Goal: Complete application form: Complete application form

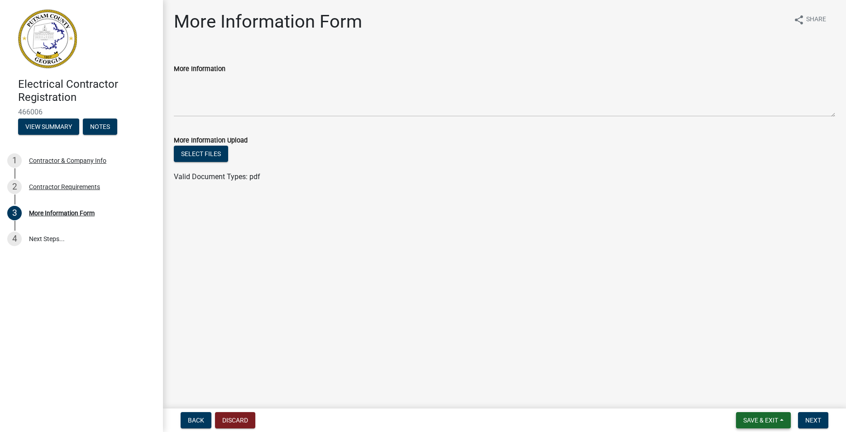
click at [755, 415] on button "Save & Exit" at bounding box center [763, 420] width 55 height 16
click at [83, 157] on div "Contractor & Company Info" at bounding box center [67, 160] width 77 height 6
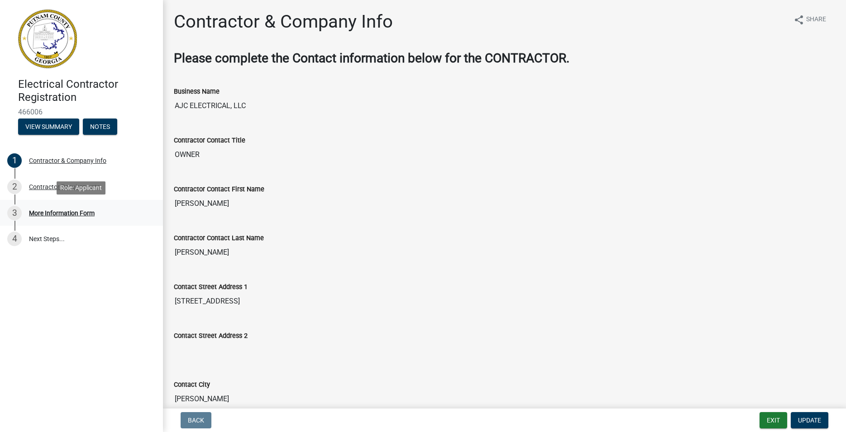
click at [76, 211] on div "More Information Form" at bounding box center [62, 213] width 66 height 6
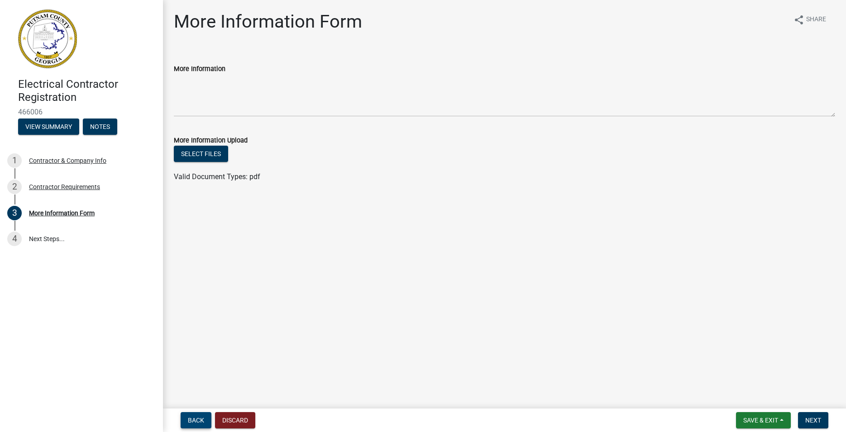
click at [198, 419] on span "Back" at bounding box center [196, 420] width 16 height 7
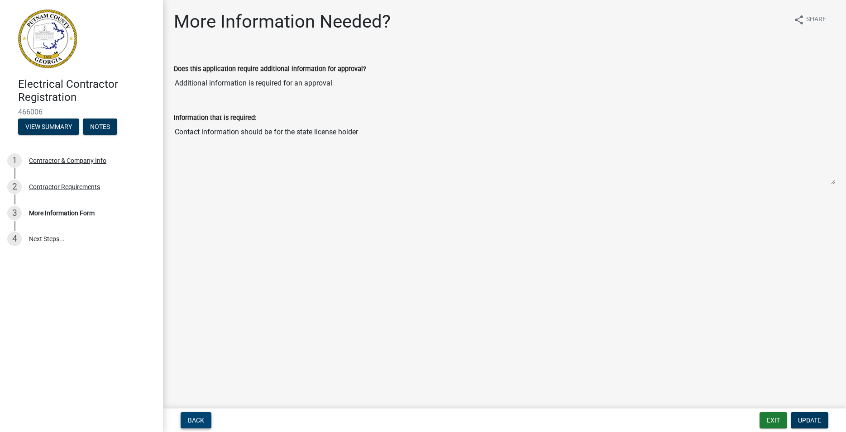
click at [195, 418] on span "Back" at bounding box center [196, 420] width 16 height 7
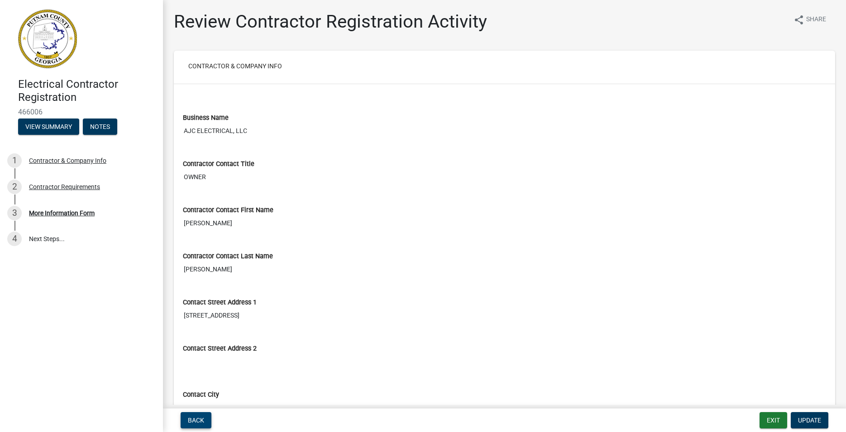
click at [193, 417] on span "Back" at bounding box center [196, 420] width 16 height 7
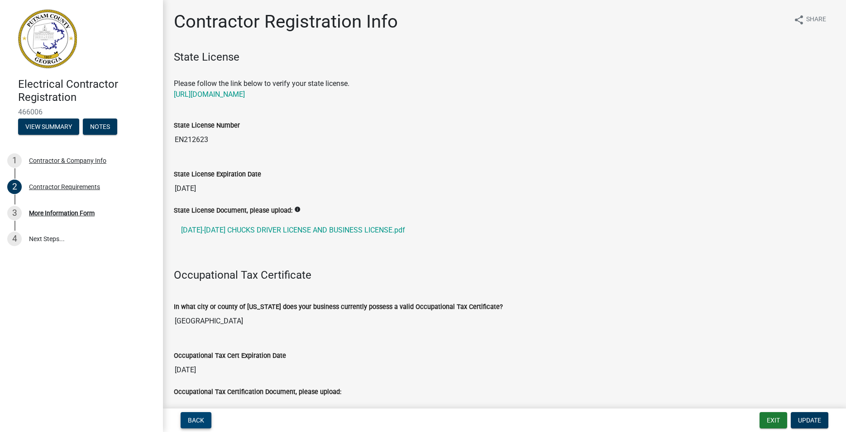
click at [193, 417] on span "Back" at bounding box center [196, 420] width 16 height 7
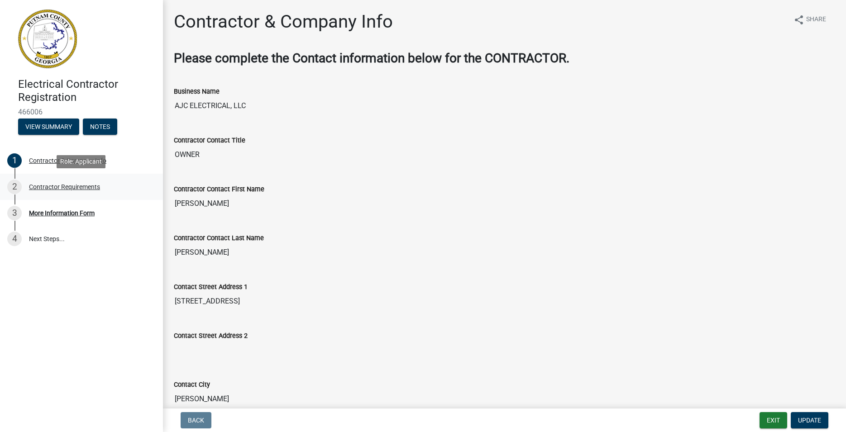
click at [81, 190] on div "Contractor Requirements" at bounding box center [64, 187] width 71 height 6
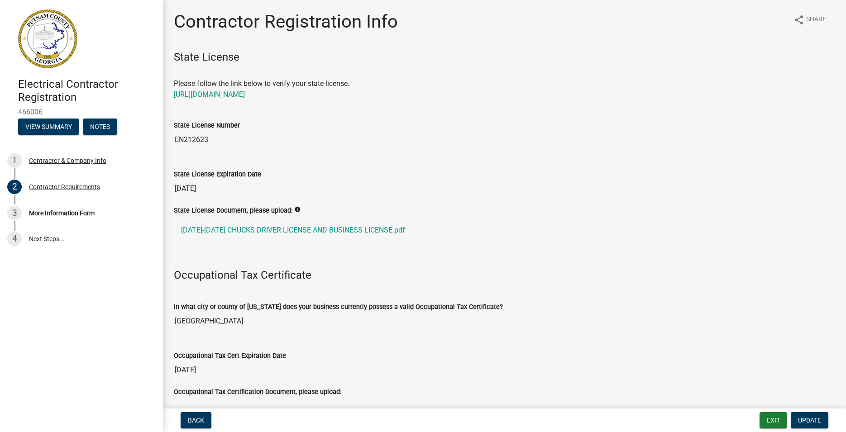
click at [47, 59] on img at bounding box center [47, 39] width 59 height 59
click at [49, 87] on h4 "Electrical Contractor Registration" at bounding box center [87, 91] width 138 height 26
click at [802, 414] on button "Update" at bounding box center [810, 420] width 38 height 16
drag, startPoint x: 811, startPoint y: 422, endPoint x: 805, endPoint y: 408, distance: 15.4
click at [811, 419] on span "Update" at bounding box center [809, 420] width 23 height 7
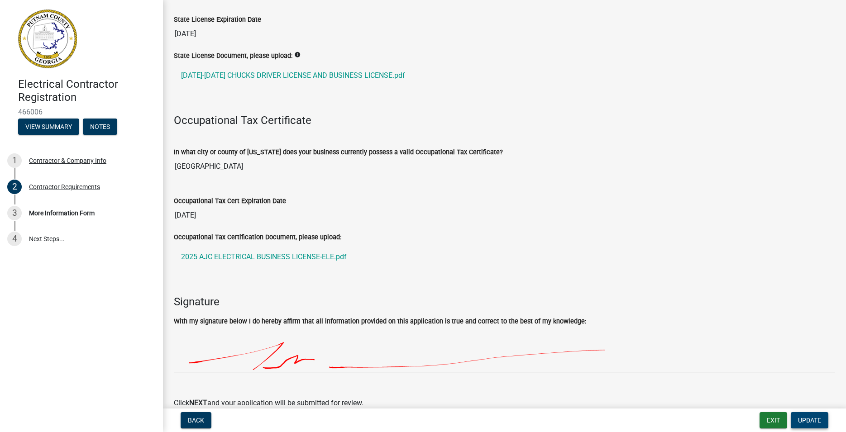
scroll to position [201, 0]
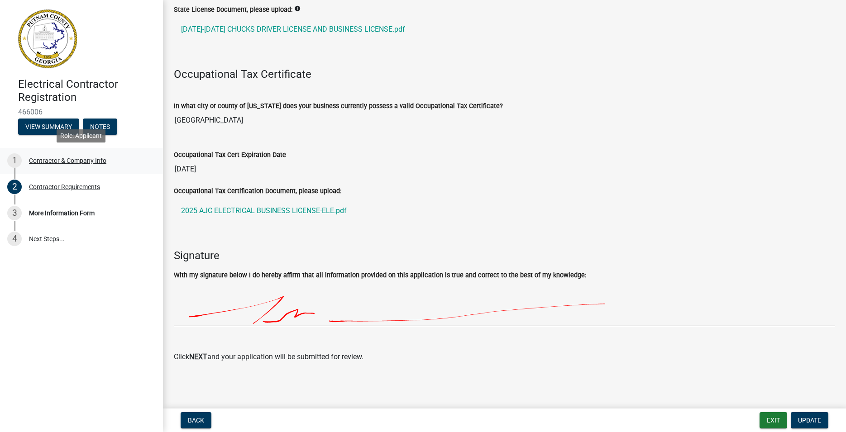
click at [70, 160] on div "Contractor & Company Info" at bounding box center [67, 160] width 77 height 6
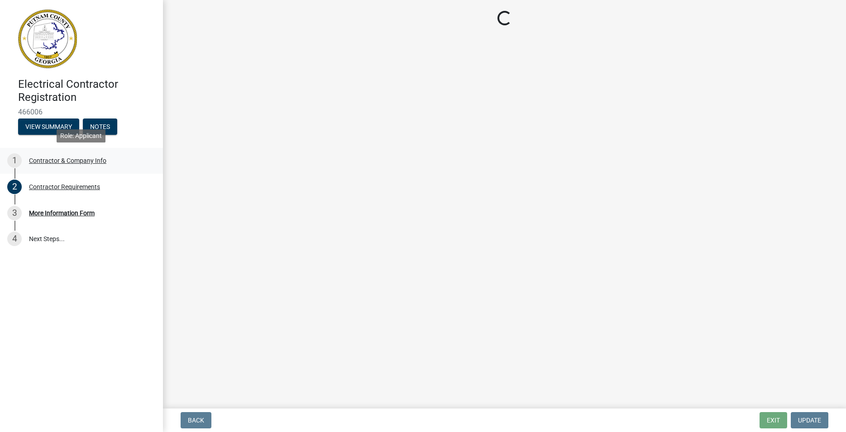
scroll to position [0, 0]
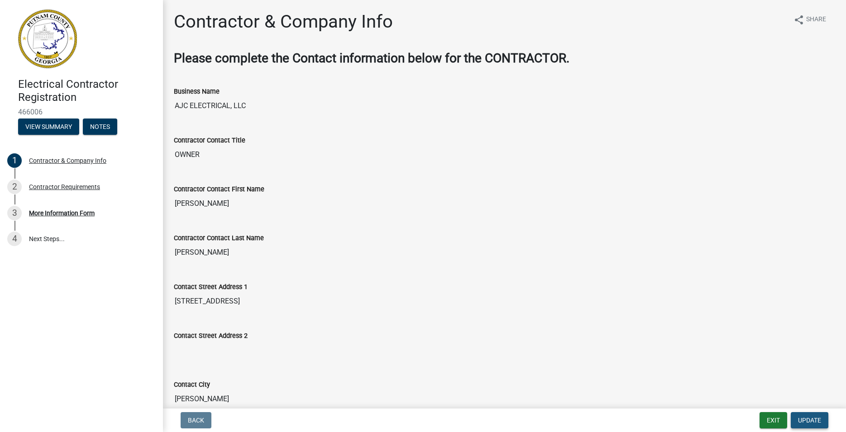
click at [812, 419] on span "Update" at bounding box center [809, 420] width 23 height 7
click at [192, 153] on input "OWNER" at bounding box center [504, 155] width 661 height 18
drag, startPoint x: 205, startPoint y: 204, endPoint x: 139, endPoint y: 196, distance: 66.9
click at [174, 196] on input "[PERSON_NAME]" at bounding box center [504, 204] width 661 height 18
click at [818, 420] on span "Update" at bounding box center [809, 420] width 23 height 7
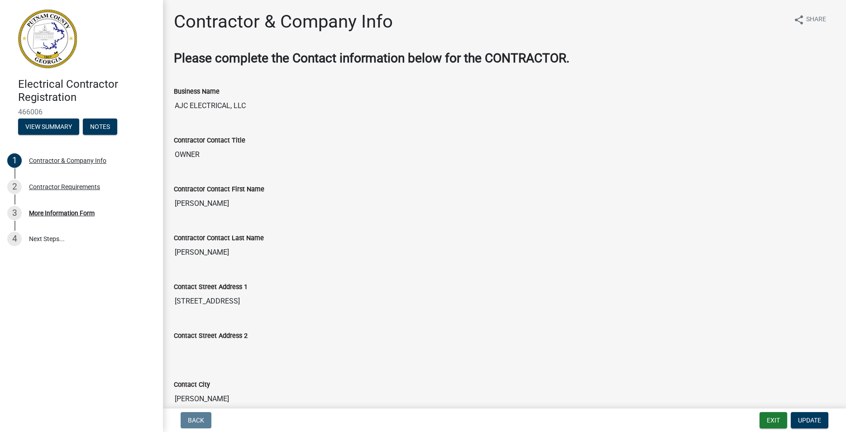
click at [188, 197] on input "[PERSON_NAME]" at bounding box center [504, 204] width 661 height 18
drag, startPoint x: 202, startPoint y: 202, endPoint x: 177, endPoint y: 201, distance: 24.9
click at [176, 201] on input "[PERSON_NAME]" at bounding box center [504, 204] width 661 height 18
click at [57, 87] on h4 "Electrical Contractor Registration" at bounding box center [87, 91] width 138 height 26
click at [774, 418] on button "Exit" at bounding box center [773, 420] width 28 height 16
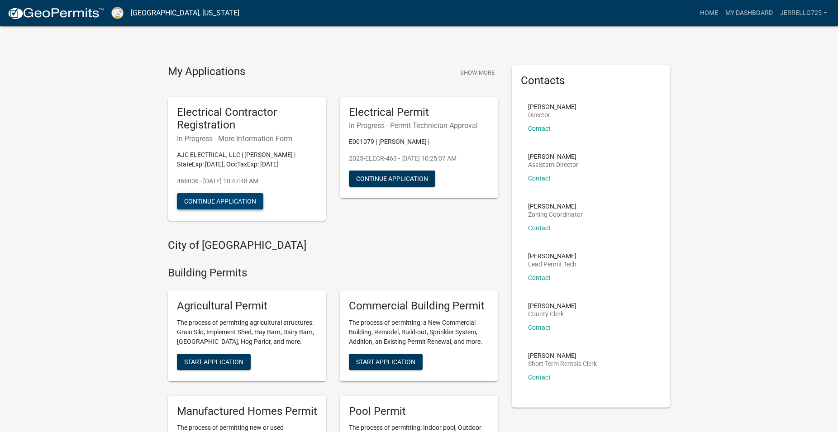
click at [230, 204] on button "Continue Application" at bounding box center [220, 201] width 86 height 16
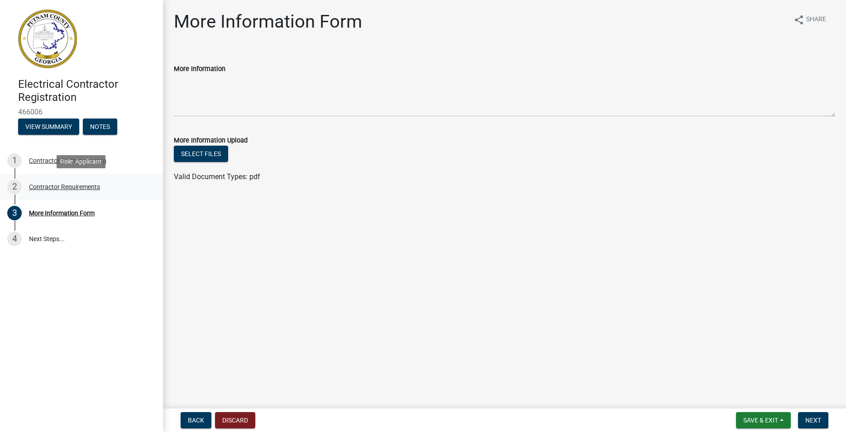
click at [71, 189] on div "Contractor Requirements" at bounding box center [64, 187] width 71 height 6
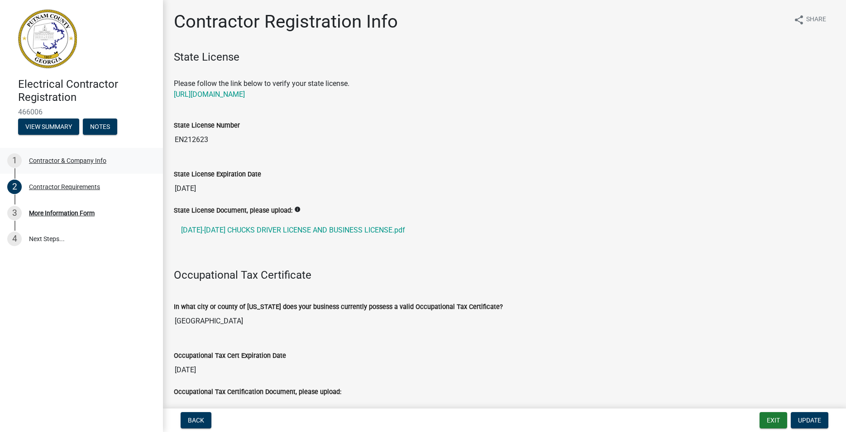
click at [100, 159] on div "Contractor & Company Info" at bounding box center [67, 160] width 77 height 6
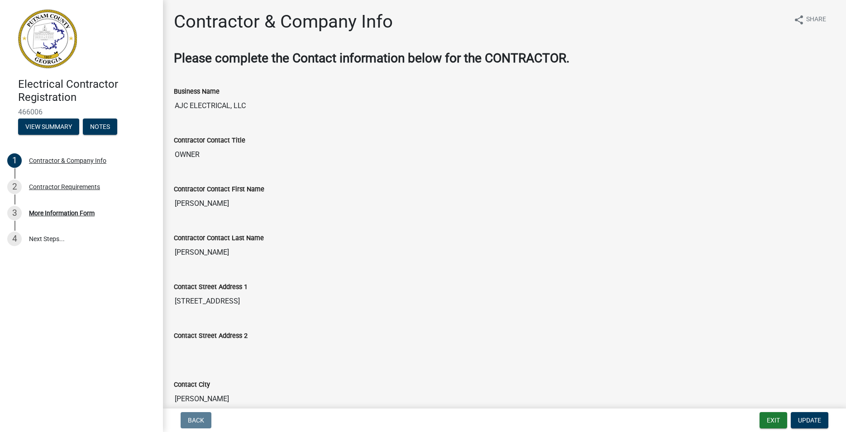
click at [197, 206] on input "[PERSON_NAME]" at bounding box center [504, 204] width 661 height 18
drag, startPoint x: 207, startPoint y: 202, endPoint x: 154, endPoint y: 203, distance: 52.9
click at [174, 203] on input "[PERSON_NAME]" at bounding box center [504, 204] width 661 height 18
click at [814, 419] on span "Update" at bounding box center [809, 420] width 23 height 7
click at [768, 419] on button "Exit" at bounding box center [773, 420] width 28 height 16
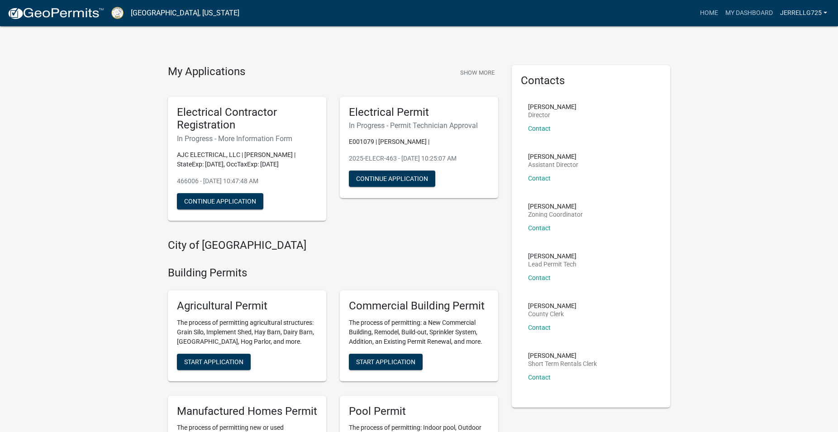
click at [809, 12] on link "jerrellg725" at bounding box center [804, 13] width 54 height 17
click at [796, 60] on link "Contractor Profile" at bounding box center [791, 59] width 77 height 22
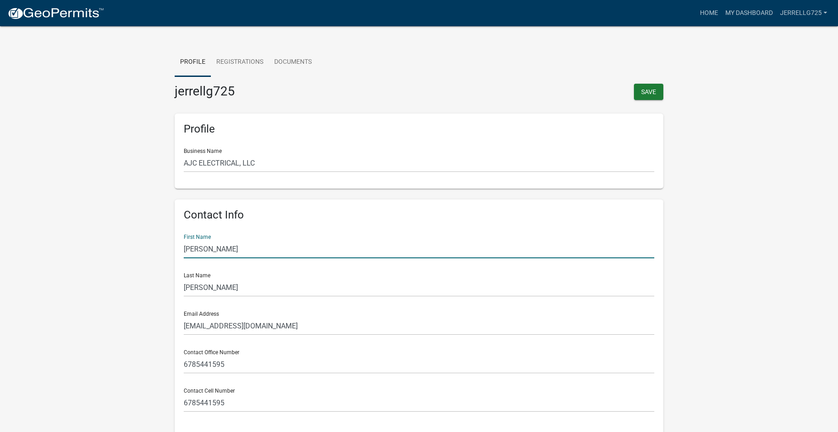
click at [231, 245] on input "[PERSON_NAME]" at bounding box center [419, 249] width 471 height 19
drag, startPoint x: 229, startPoint y: 247, endPoint x: 160, endPoint y: 250, distance: 69.3
click at [184, 250] on input "[PERSON_NAME]" at bounding box center [419, 249] width 471 height 19
type input "c"
type input "[PERSON_NAME]"
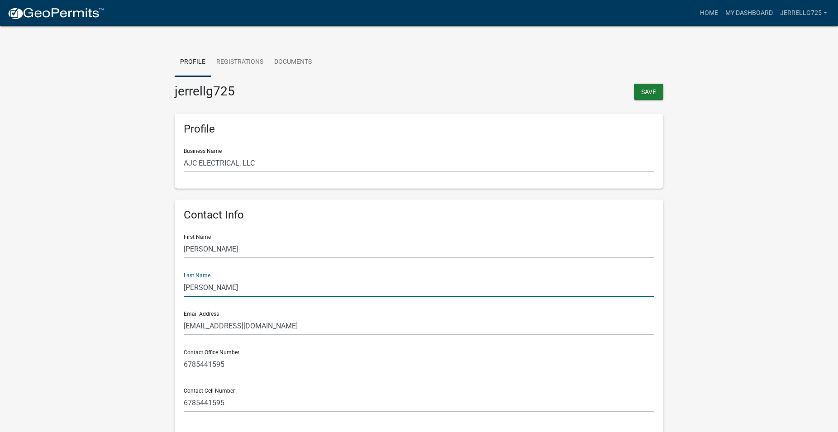
type input "[PERSON_NAME]"
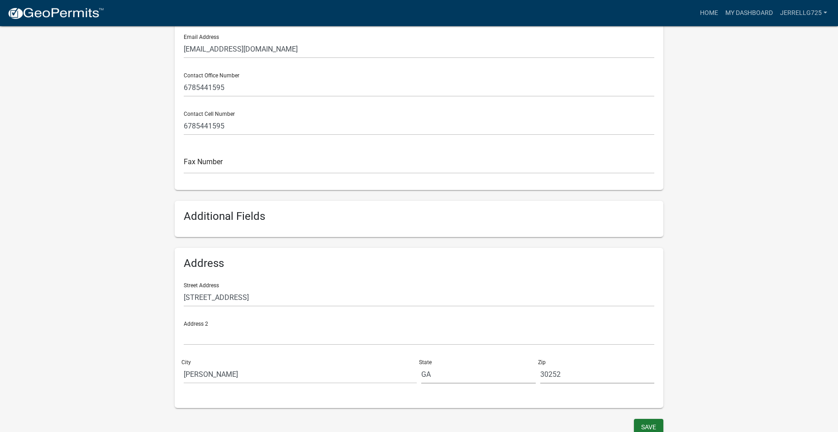
scroll to position [282, 0]
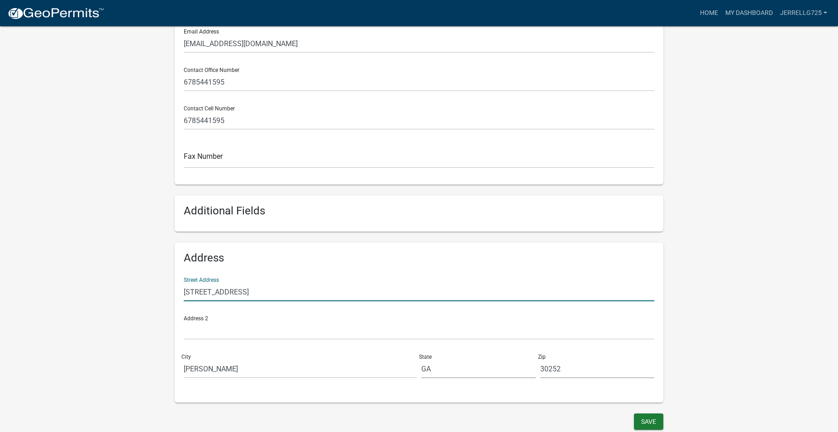
drag, startPoint x: 271, startPoint y: 292, endPoint x: 148, endPoint y: 287, distance: 123.2
click at [184, 287] on input "[STREET_ADDRESS]" at bounding box center [419, 292] width 471 height 19
type input "8"
type input "[STREET_ADDRESS]"
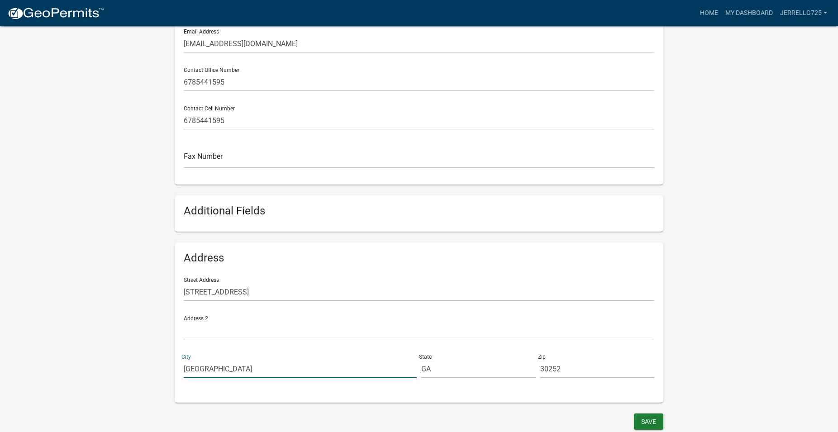
type input "[GEOGRAPHIC_DATA]"
type input "30228"
click at [640, 419] on button "Save" at bounding box center [648, 422] width 29 height 16
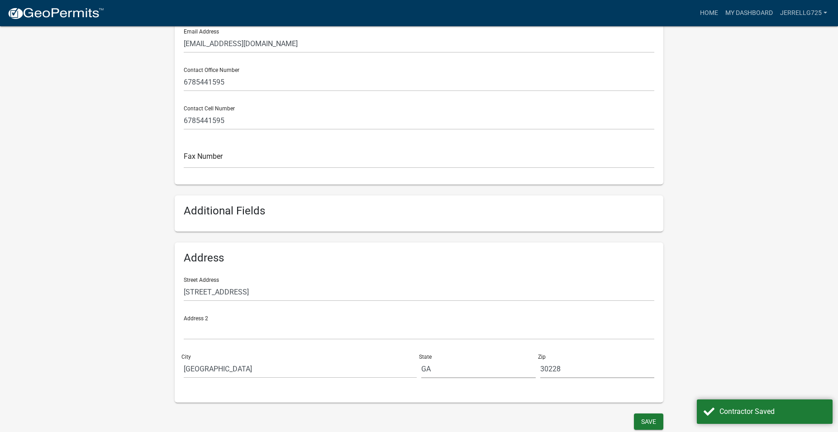
click at [832, 265] on wm-contractor-profile-view "more_horiz Home My Dashboard jerrellg725 Account Contractor Profile Logout Prof…" at bounding box center [419, 80] width 838 height 704
click at [648, 422] on button "Save" at bounding box center [648, 422] width 29 height 16
click at [713, 16] on link "Home" at bounding box center [708, 13] width 25 height 17
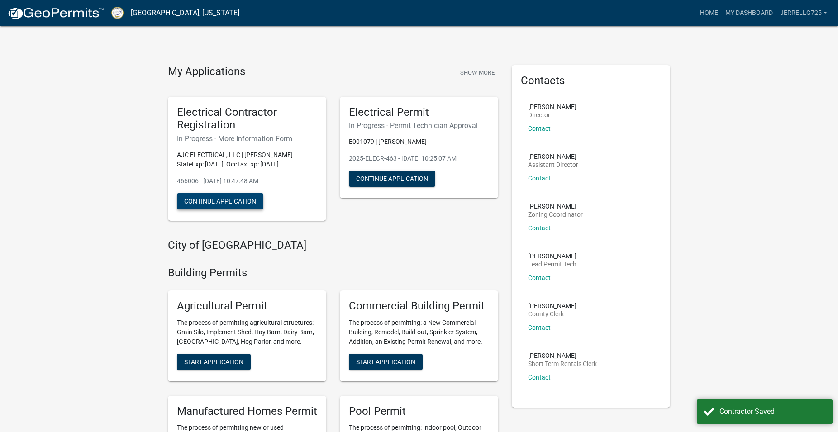
click at [250, 203] on button "Continue Application" at bounding box center [220, 201] width 86 height 16
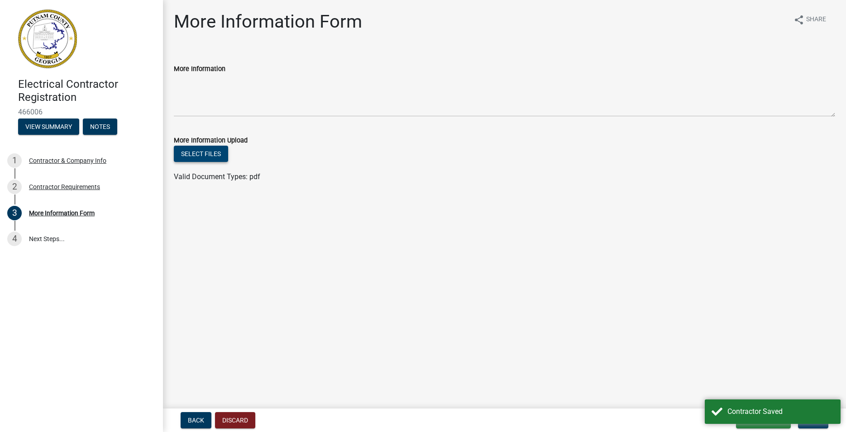
click at [219, 156] on button "Select files" at bounding box center [201, 154] width 54 height 16
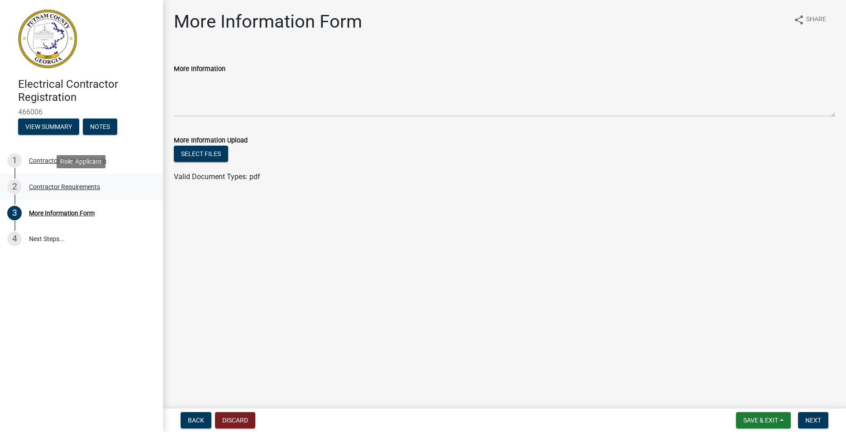
click at [58, 191] on div "2 Contractor Requirements" at bounding box center [77, 187] width 141 height 14
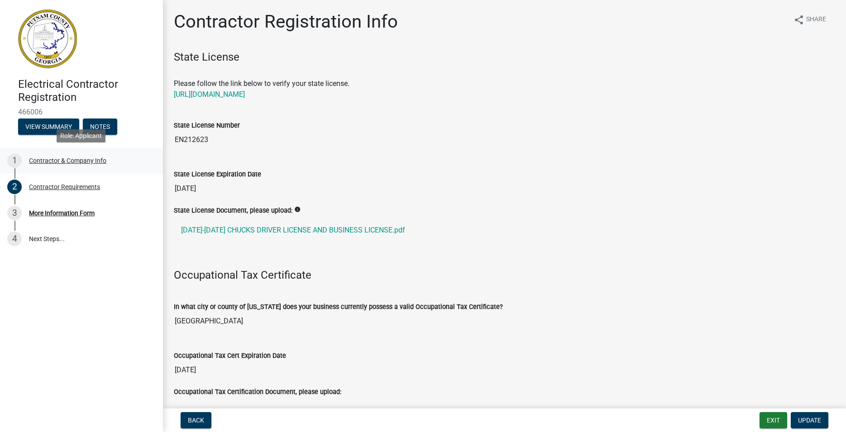
click at [87, 162] on div "Contractor & Company Info" at bounding box center [67, 160] width 77 height 6
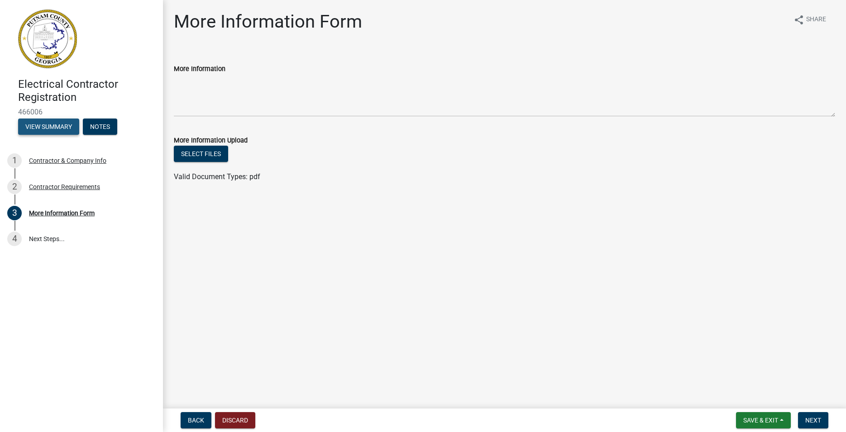
click at [54, 128] on button "View Summary" at bounding box center [48, 127] width 61 height 16
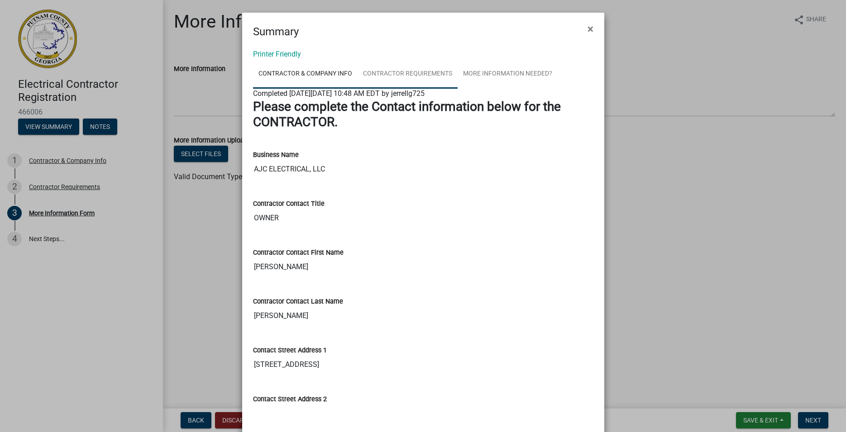
click at [395, 70] on link "Contractor Requirements" at bounding box center [407, 74] width 100 height 29
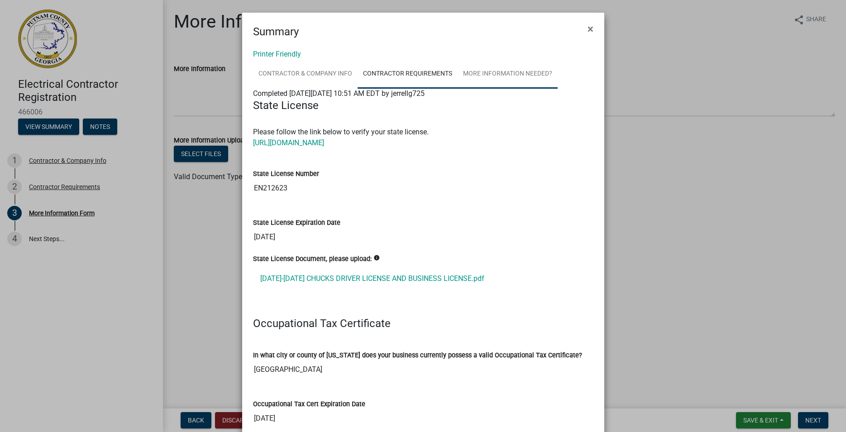
click at [479, 72] on link "More Information Needed?" at bounding box center [508, 74] width 100 height 29
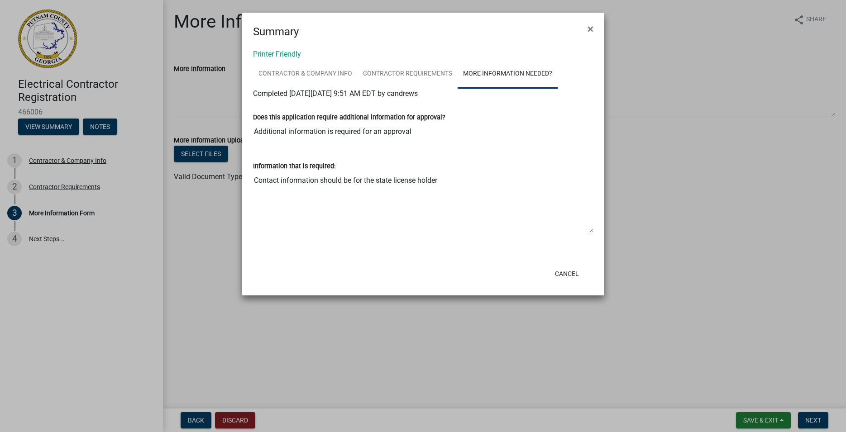
click at [590, 230] on textarea "Contact information should be for the state license holder" at bounding box center [423, 203] width 340 height 62
click at [284, 53] on link "Printer Friendly" at bounding box center [277, 54] width 48 height 9
click at [590, 29] on span "×" at bounding box center [590, 29] width 6 height 13
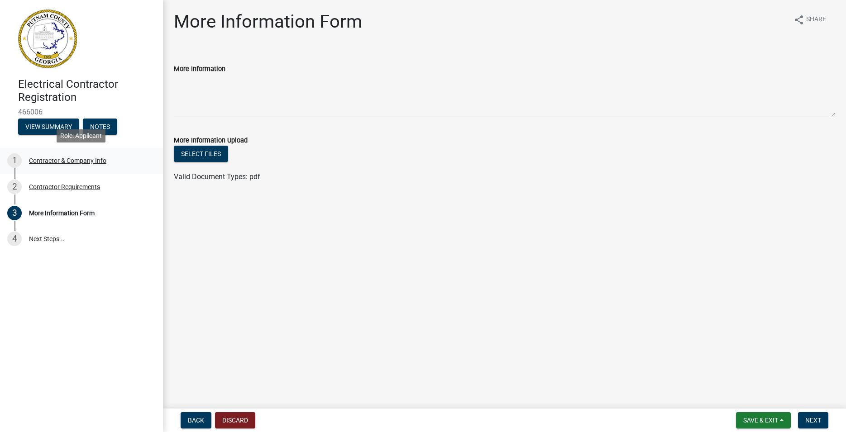
click at [60, 162] on div "Contractor & Company Info" at bounding box center [67, 160] width 77 height 6
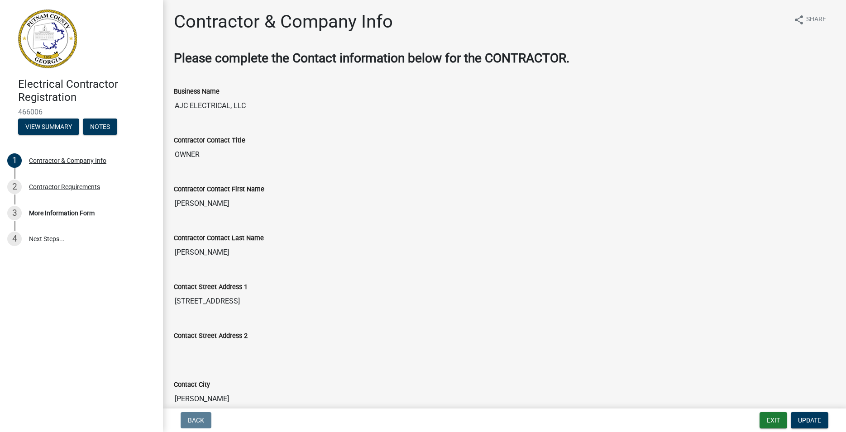
click at [200, 110] on input "AJC ELECTRICAL, LLC" at bounding box center [504, 106] width 661 height 18
drag, startPoint x: 246, startPoint y: 107, endPoint x: 164, endPoint y: 104, distance: 82.0
click at [174, 103] on input "AJC ELECTRICAL, LLC" at bounding box center [504, 106] width 661 height 18
click at [202, 159] on input "OWNER" at bounding box center [504, 155] width 661 height 18
click at [208, 204] on input "[PERSON_NAME]" at bounding box center [504, 204] width 661 height 18
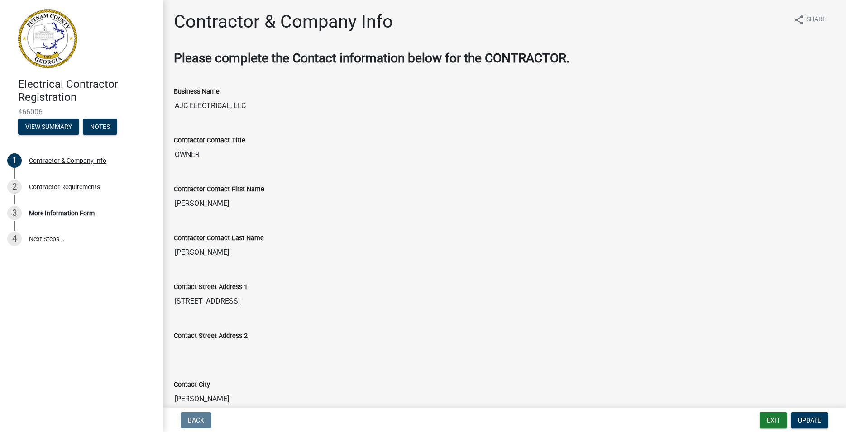
click at [210, 243] on div "Contractor Contact Last Name" at bounding box center [504, 238] width 661 height 11
click at [201, 159] on input "OWNER" at bounding box center [504, 155] width 661 height 18
drag, startPoint x: 202, startPoint y: 153, endPoint x: 167, endPoint y: 151, distance: 34.4
click at [174, 151] on input "OWNER" at bounding box center [504, 155] width 661 height 18
click at [807, 413] on button "Update" at bounding box center [810, 420] width 38 height 16
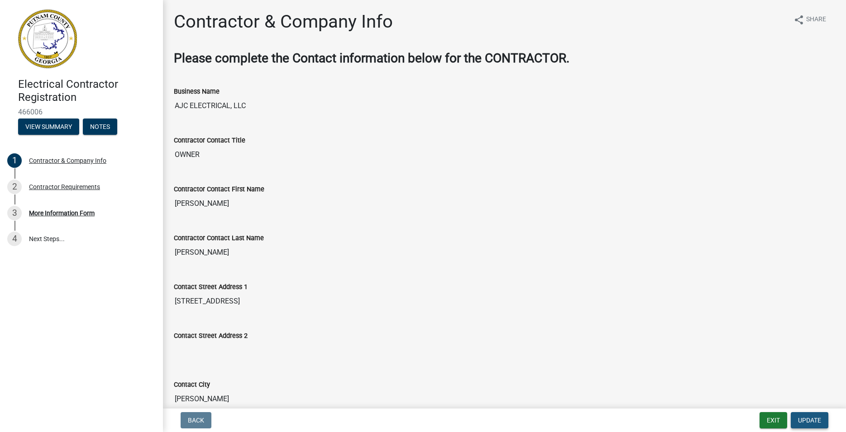
click at [807, 417] on span "Update" at bounding box center [809, 420] width 23 height 7
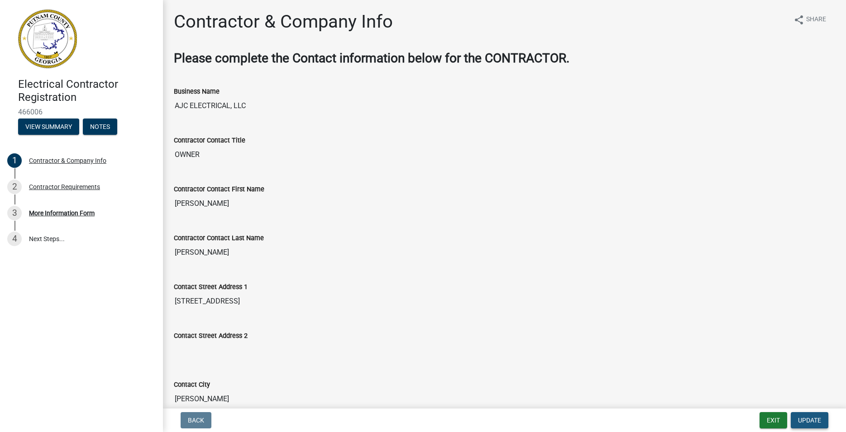
click at [807, 417] on span "Update" at bounding box center [809, 420] width 23 height 7
click at [807, 416] on button "Update" at bounding box center [810, 420] width 38 height 16
click at [808, 415] on button "Update" at bounding box center [810, 420] width 38 height 16
click at [770, 419] on button "Exit" at bounding box center [773, 420] width 28 height 16
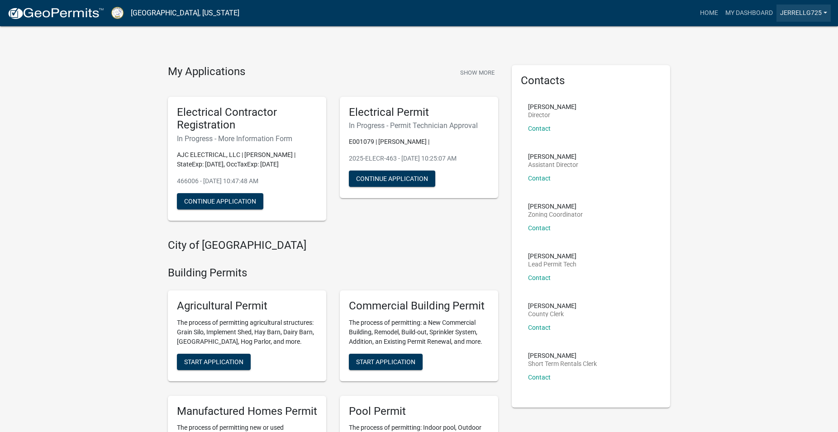
click at [795, 11] on link "jerrellg725" at bounding box center [804, 13] width 54 height 17
click at [789, 56] on link "Contractor Profile" at bounding box center [791, 59] width 77 height 22
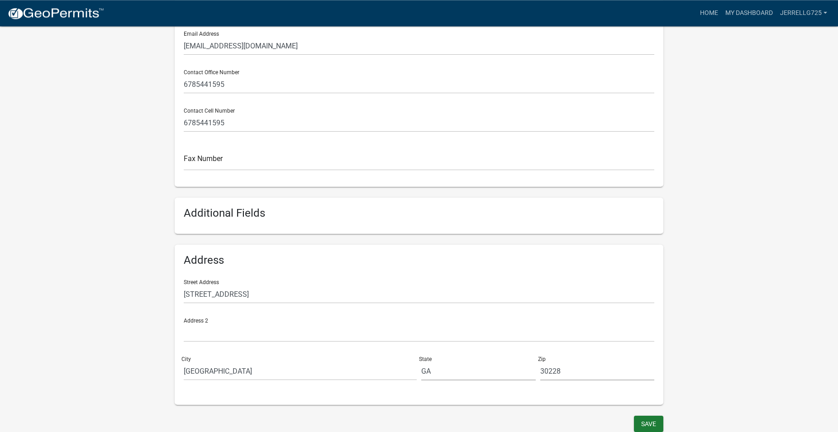
scroll to position [282, 0]
click at [653, 419] on button "Save" at bounding box center [648, 422] width 29 height 16
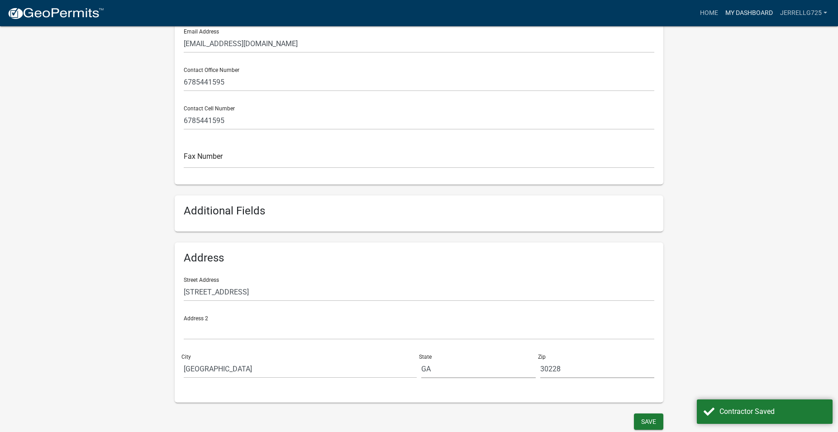
click at [763, 11] on link "My Dashboard" at bounding box center [749, 13] width 55 height 17
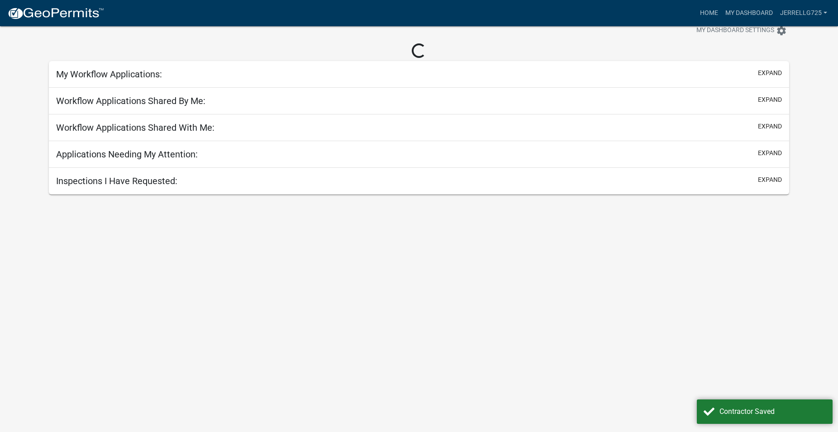
scroll to position [26, 0]
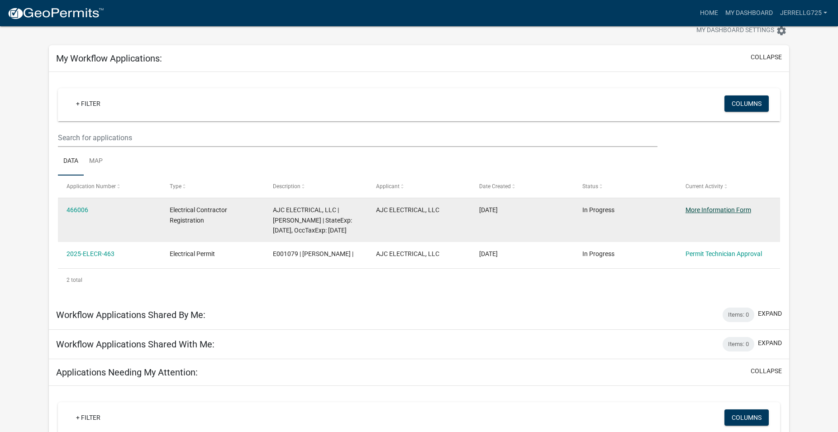
click at [718, 207] on link "More Information Form" at bounding box center [719, 209] width 66 height 7
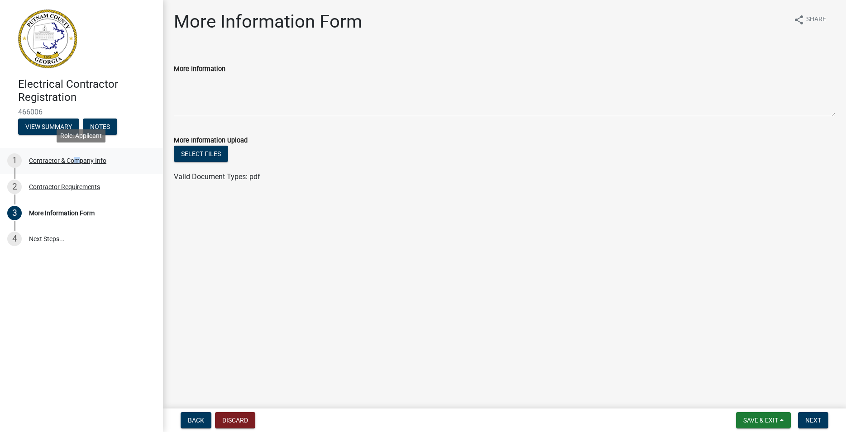
click at [71, 162] on div "Contractor & Company Info" at bounding box center [67, 160] width 77 height 6
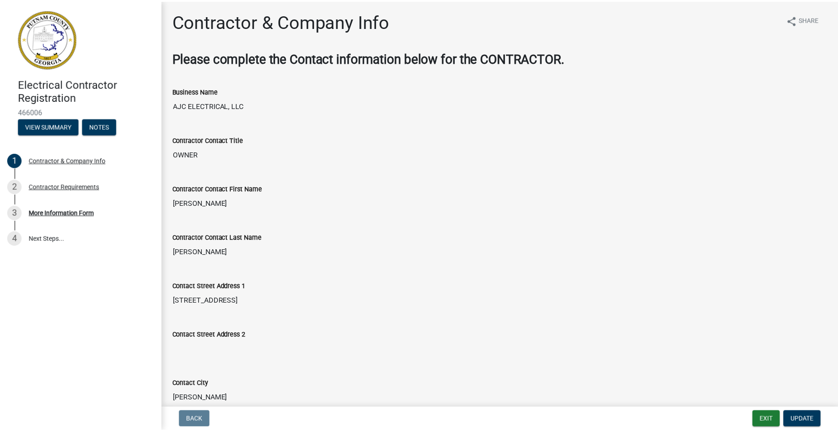
scroll to position [26, 0]
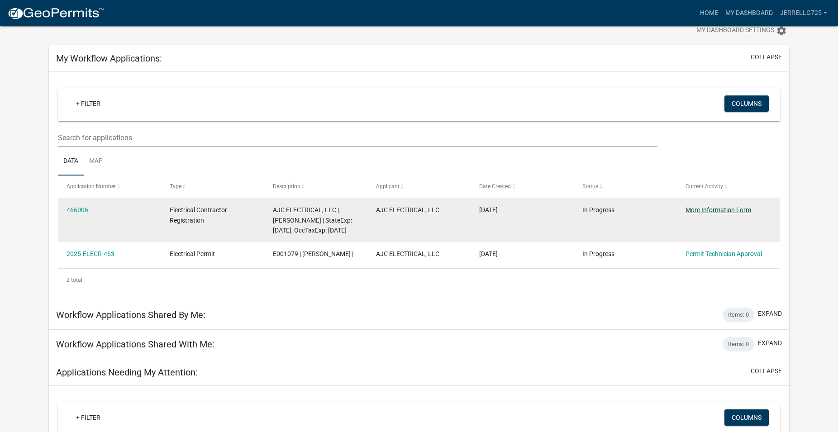
click at [739, 213] on link "More Information Form" at bounding box center [719, 209] width 66 height 7
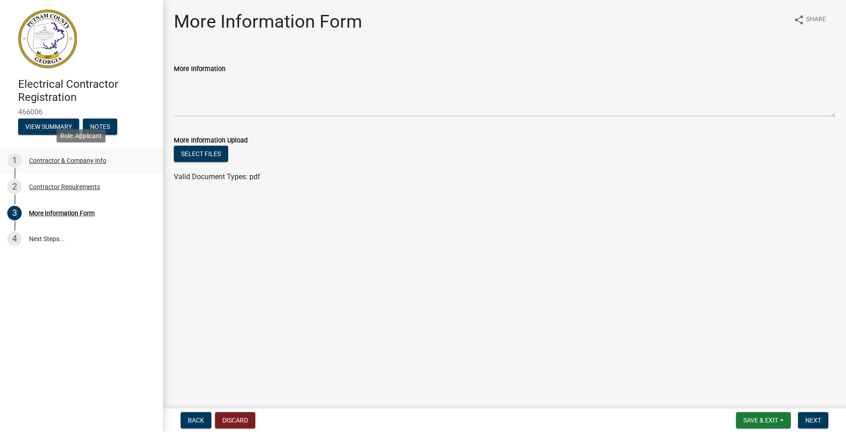
click at [86, 159] on div "Contractor & Company Info" at bounding box center [67, 160] width 77 height 6
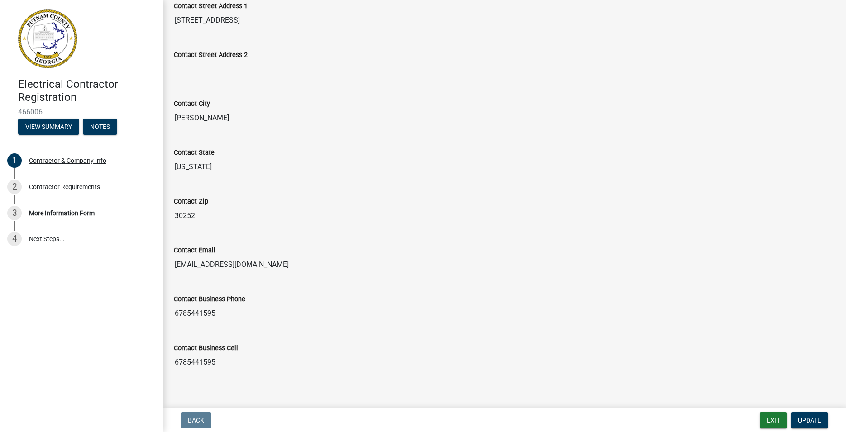
scroll to position [290, 0]
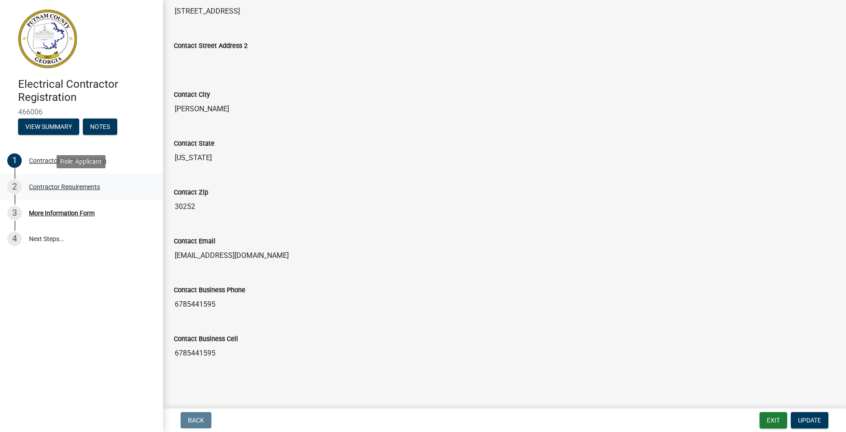
click at [79, 189] on div "Contractor Requirements" at bounding box center [64, 187] width 71 height 6
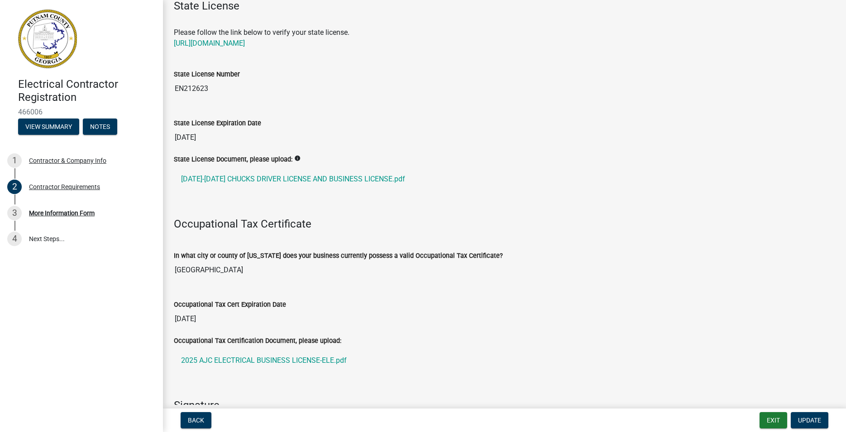
scroll to position [52, 0]
click at [172, 5] on div "State License Please follow the link below to verify your state license. [URL][…" at bounding box center [504, 27] width 675 height 57
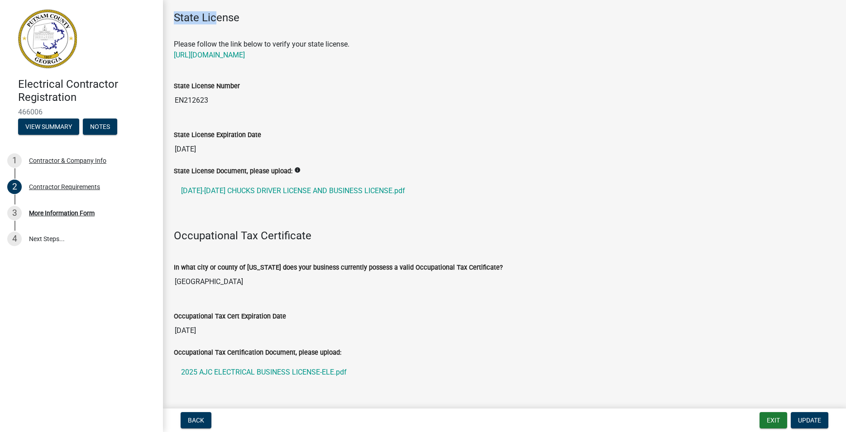
drag, startPoint x: 172, startPoint y: 3, endPoint x: 398, endPoint y: 345, distance: 409.3
click at [422, 367] on wm-data-entity-view-list "State License Please follow the link below to verify your state license. [URL][…" at bounding box center [504, 271] width 661 height 520
copy wm-data-entity-view-list "State License Please follow the link below to verify your state license. [URL][…"
click at [775, 414] on button "Exit" at bounding box center [773, 420] width 28 height 16
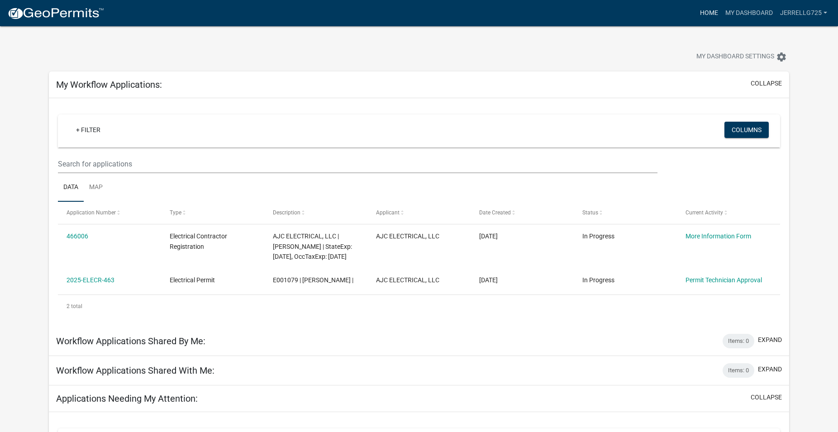
click at [705, 14] on link "Home" at bounding box center [708, 13] width 25 height 17
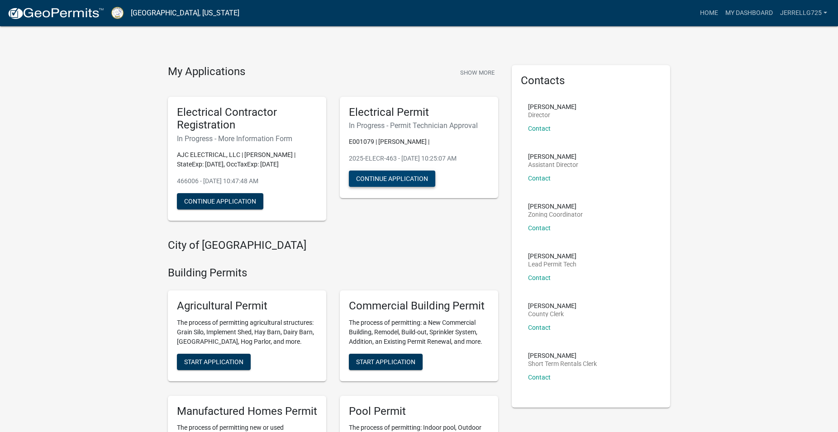
click at [395, 177] on button "Continue Application" at bounding box center [392, 179] width 86 height 16
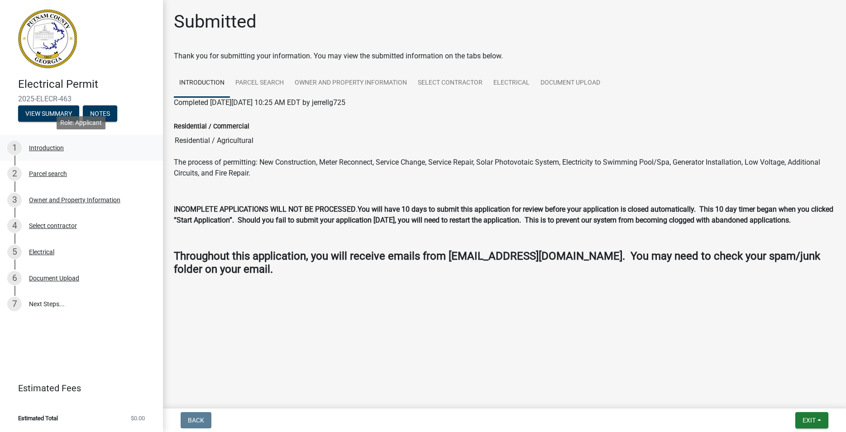
click at [54, 148] on div "Introduction" at bounding box center [46, 148] width 35 height 6
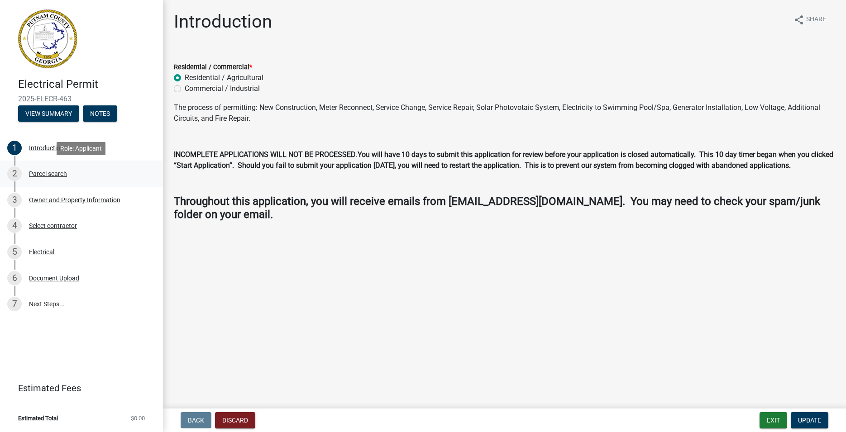
click at [59, 171] on div "Parcel search" at bounding box center [48, 174] width 38 height 6
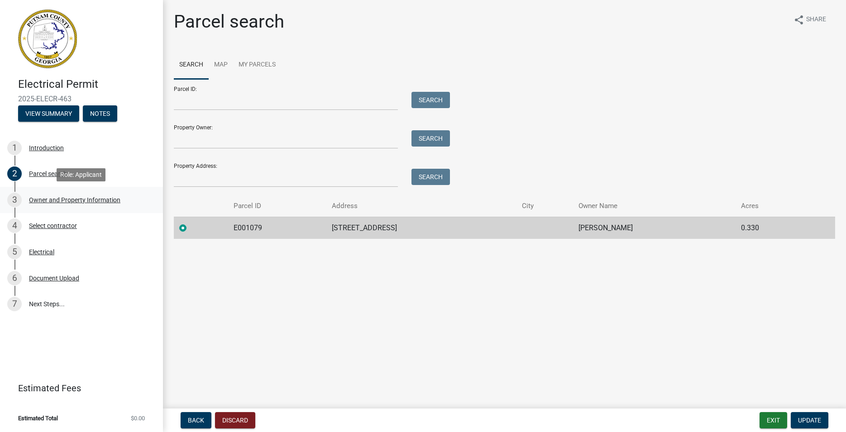
click at [60, 200] on div "Owner and Property Information" at bounding box center [74, 200] width 91 height 6
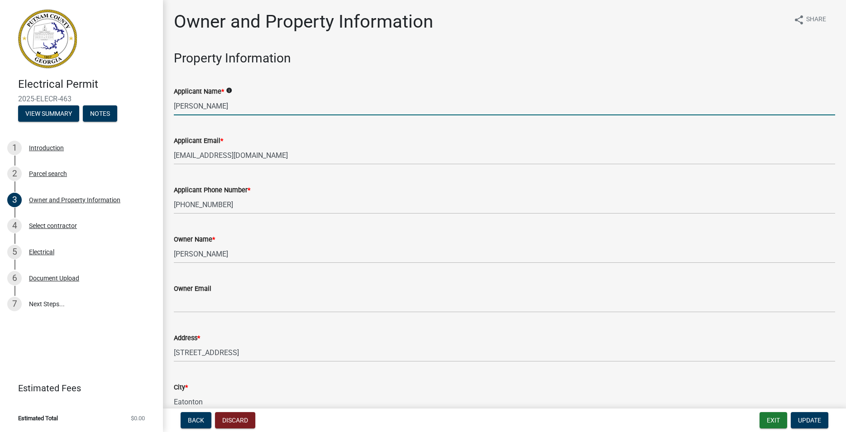
drag, startPoint x: 222, startPoint y: 106, endPoint x: 158, endPoint y: 105, distance: 63.8
click at [174, 105] on input "[PERSON_NAME]" at bounding box center [504, 106] width 661 height 19
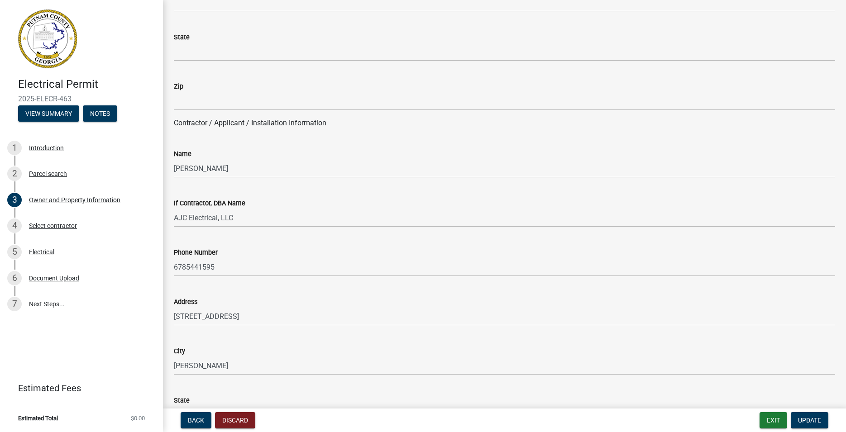
scroll to position [671, 0]
type input "[PERSON_NAME]"
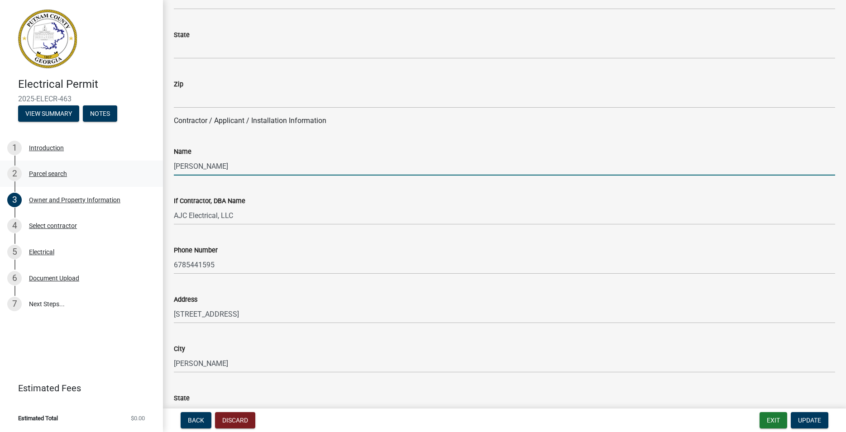
drag, startPoint x: 251, startPoint y: 165, endPoint x: 152, endPoint y: 166, distance: 99.1
click at [174, 170] on input "[PERSON_NAME]" at bounding box center [504, 166] width 661 height 19
type input "[PERSON_NAME]"
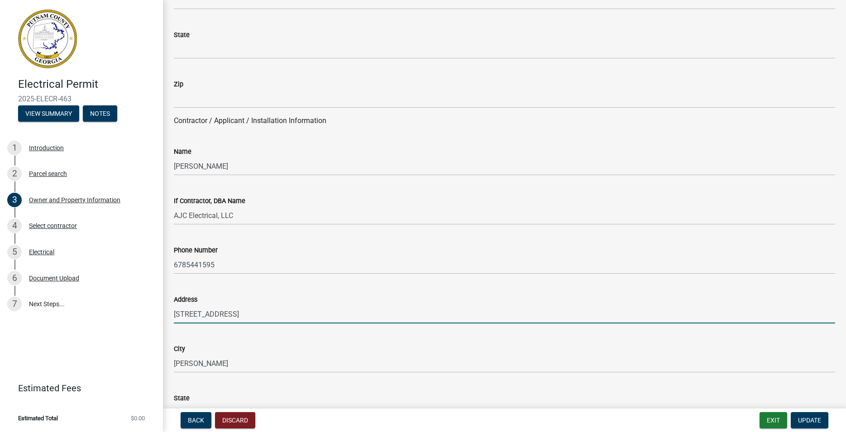
click at [234, 317] on input "[STREET_ADDRESS]" at bounding box center [504, 314] width 661 height 19
drag, startPoint x: 255, startPoint y: 314, endPoint x: 148, endPoint y: 318, distance: 107.3
click at [174, 318] on input "[STREET_ADDRESS]" at bounding box center [504, 314] width 661 height 19
type input "[STREET_ADDRESS][PERSON_NAME]"
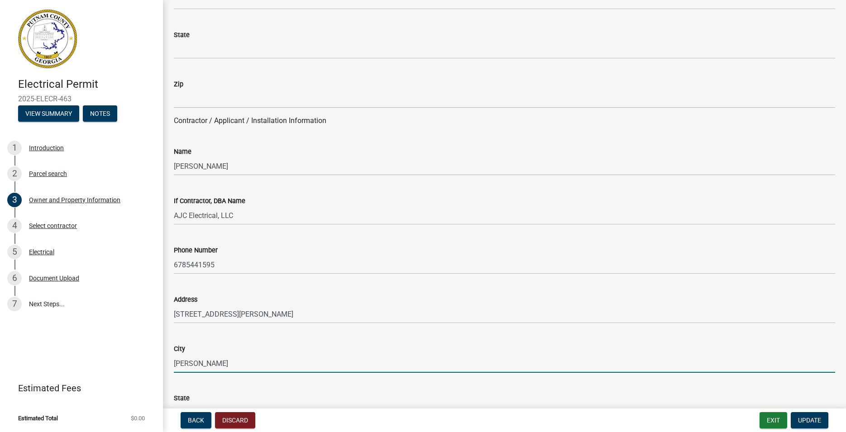
drag, startPoint x: 221, startPoint y: 363, endPoint x: 129, endPoint y: 365, distance: 91.4
click at [174, 365] on input "[PERSON_NAME]" at bounding box center [504, 363] width 661 height 19
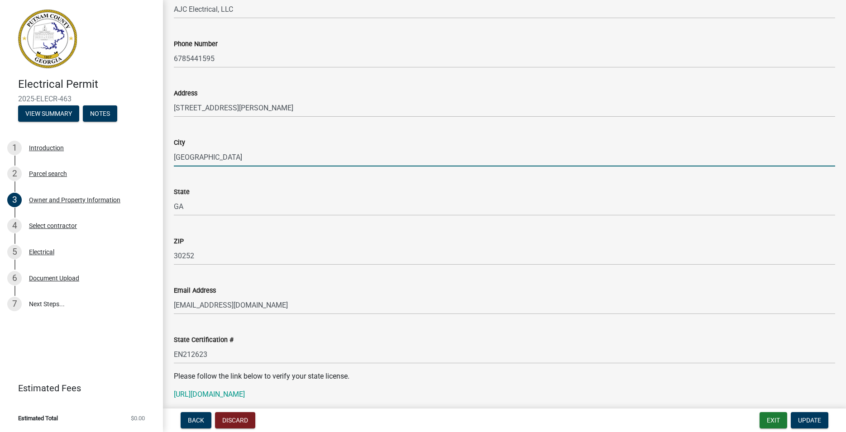
type input "[GEOGRAPHIC_DATA]"
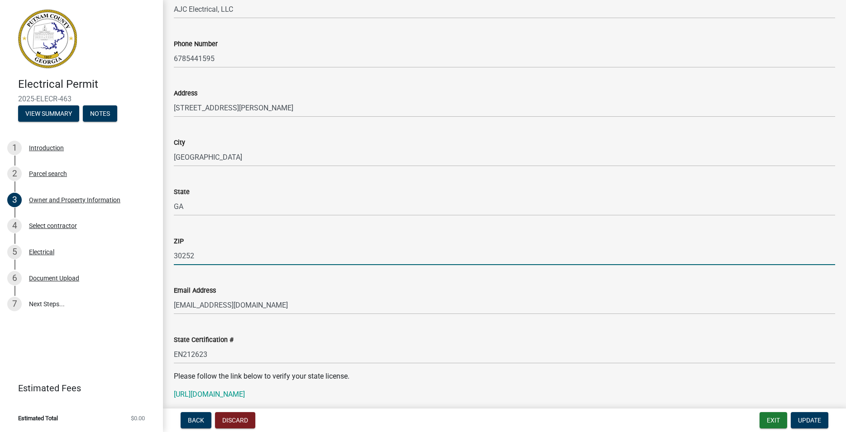
click at [196, 257] on input "30252" at bounding box center [504, 256] width 661 height 19
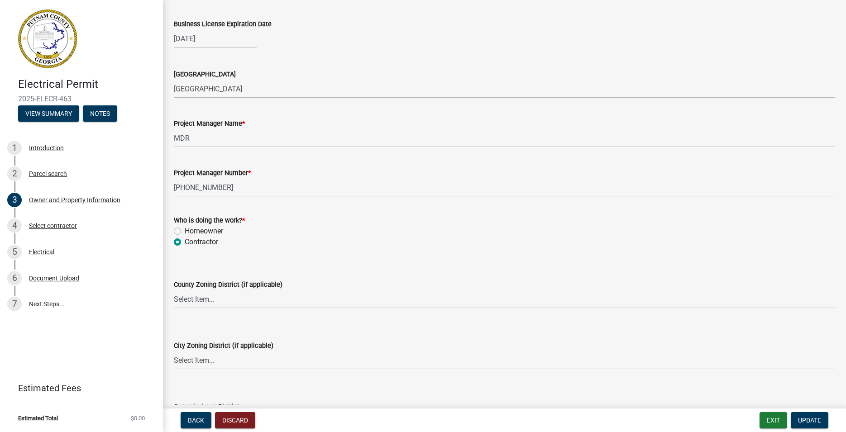
scroll to position [1393, 0]
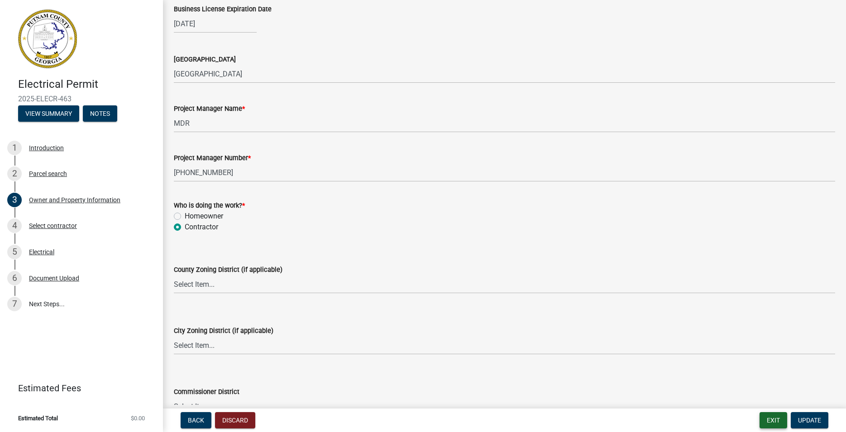
type input "30228"
click at [772, 424] on button "Exit" at bounding box center [773, 420] width 28 height 16
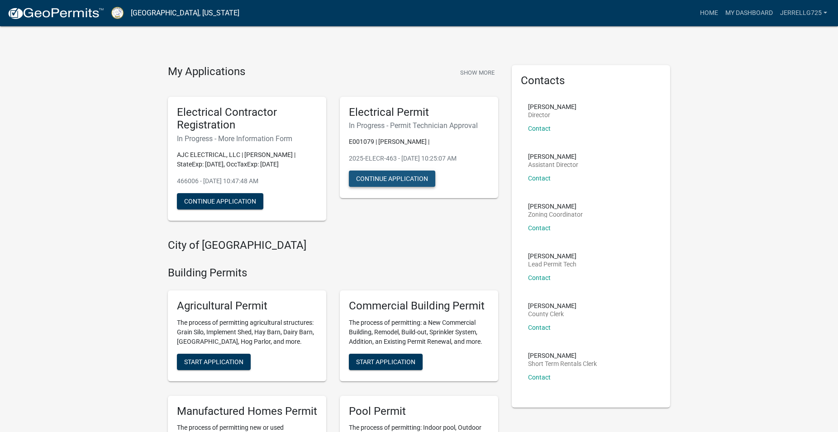
click at [404, 184] on button "Continue Application" at bounding box center [392, 179] width 86 height 16
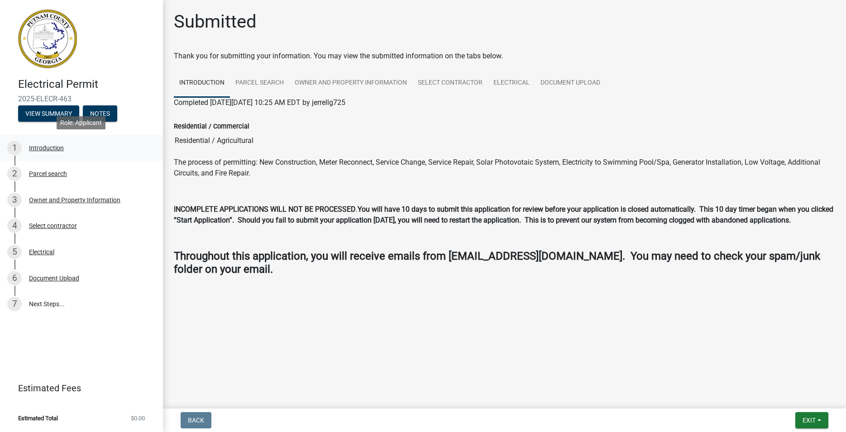
click at [57, 150] on div "Introduction" at bounding box center [46, 148] width 35 height 6
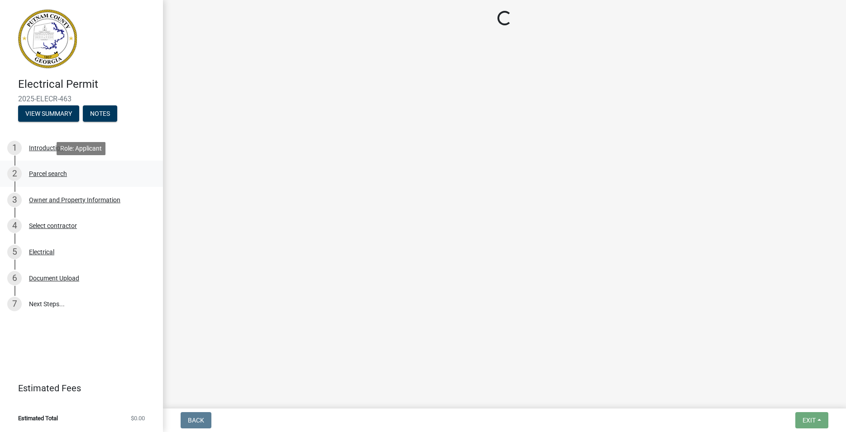
click at [57, 172] on div "Parcel search" at bounding box center [48, 174] width 38 height 6
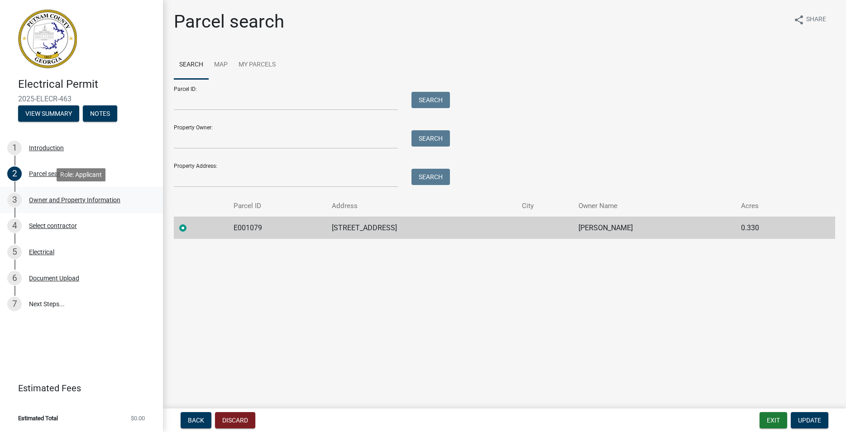
click at [63, 200] on div "Owner and Property Information" at bounding box center [74, 200] width 91 height 6
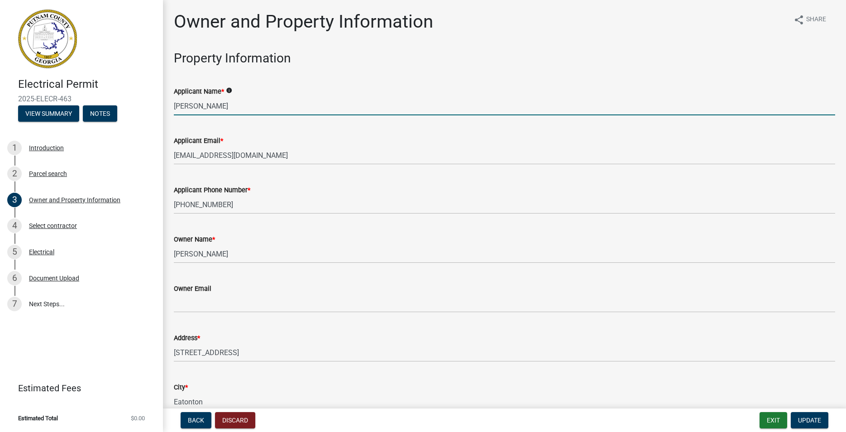
drag, startPoint x: 203, startPoint y: 104, endPoint x: 121, endPoint y: 103, distance: 81.5
click at [174, 103] on input "[PERSON_NAME]" at bounding box center [504, 106] width 661 height 19
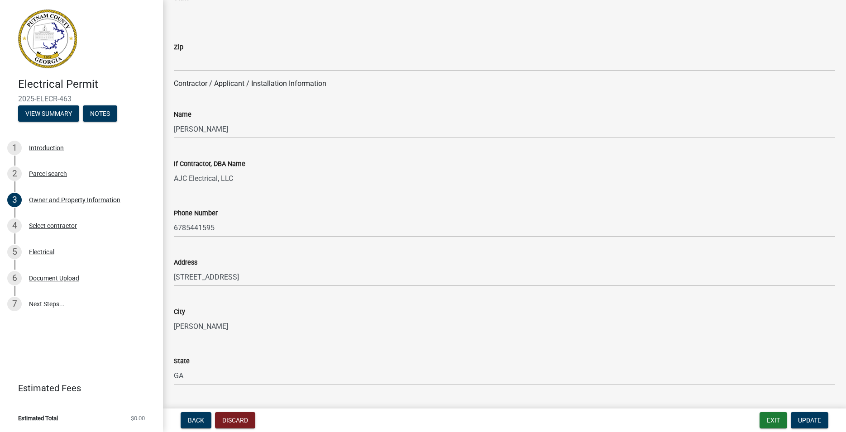
scroll to position [722, 0]
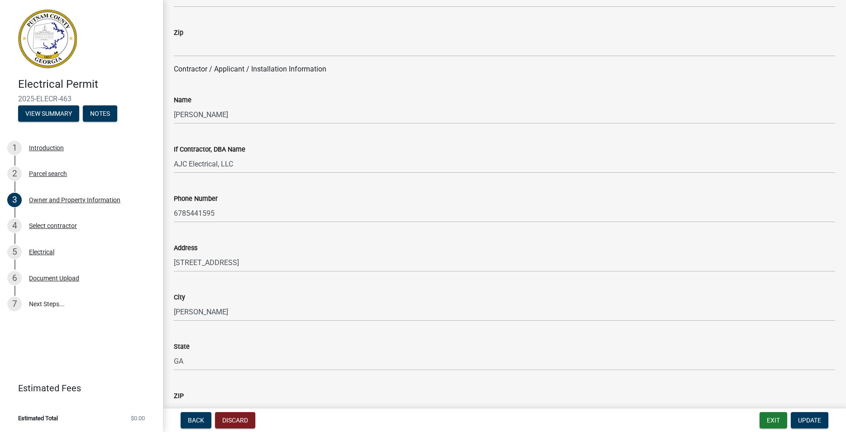
type input "[PERSON_NAME]"
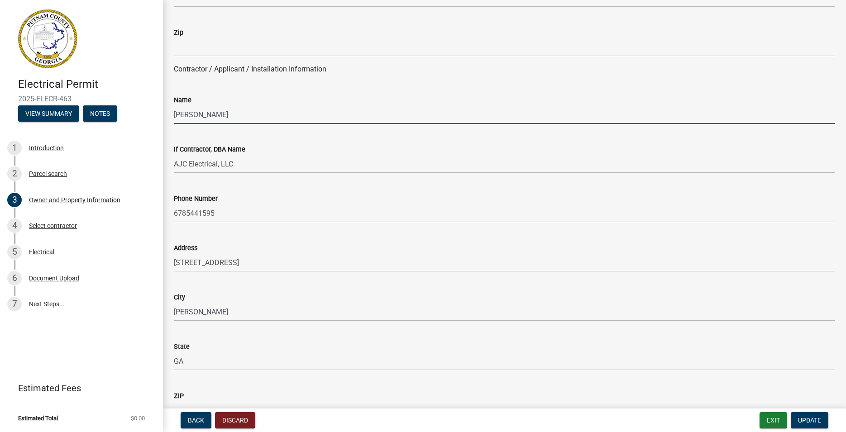
drag, startPoint x: 238, startPoint y: 116, endPoint x: 128, endPoint y: 110, distance: 111.0
click at [174, 111] on input "[PERSON_NAME]" at bounding box center [504, 114] width 661 height 19
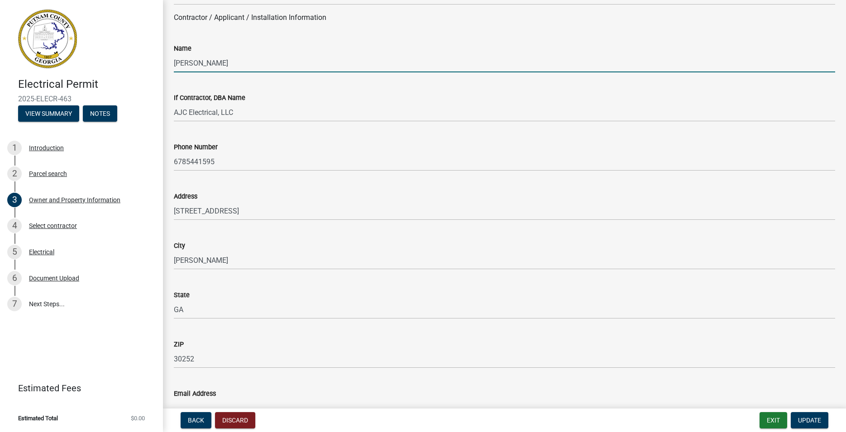
type input "[PERSON_NAME]"
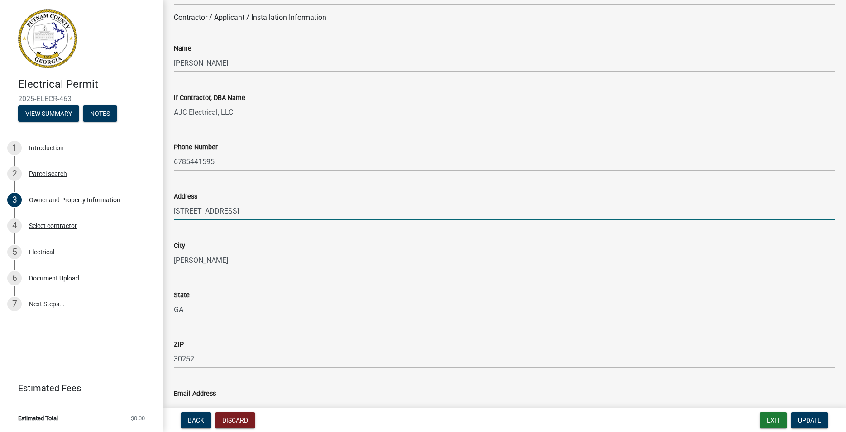
drag, startPoint x: 254, startPoint y: 210, endPoint x: 99, endPoint y: 207, distance: 154.8
click at [174, 207] on input "[STREET_ADDRESS]" at bounding box center [504, 211] width 661 height 19
type input "[STREET_ADDRESS][PERSON_NAME]"
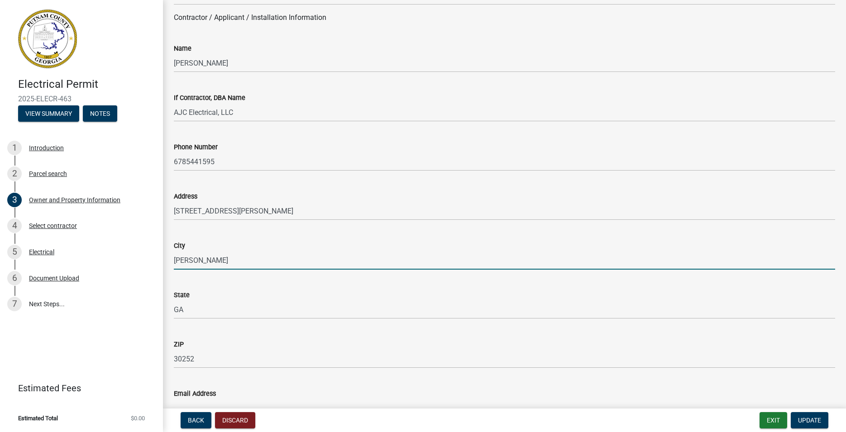
drag, startPoint x: 231, startPoint y: 265, endPoint x: 129, endPoint y: 262, distance: 102.3
click at [174, 262] on input "[PERSON_NAME]" at bounding box center [504, 260] width 661 height 19
type input "[GEOGRAPHIC_DATA]"
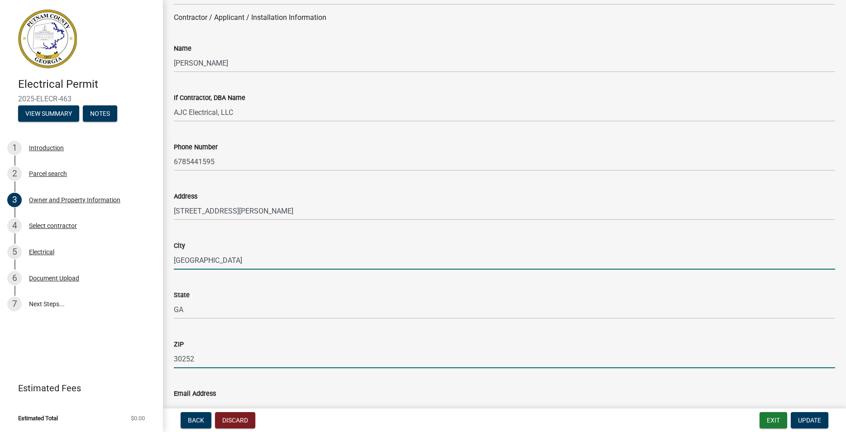
click at [205, 350] on input "30252" at bounding box center [504, 359] width 661 height 19
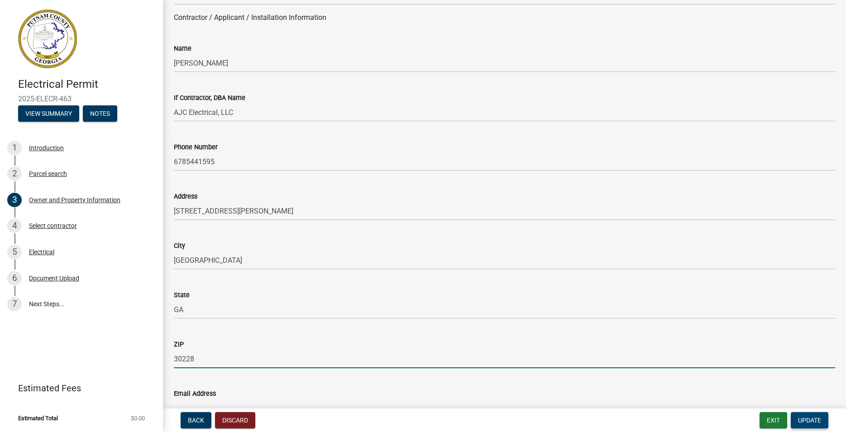
type input "30228"
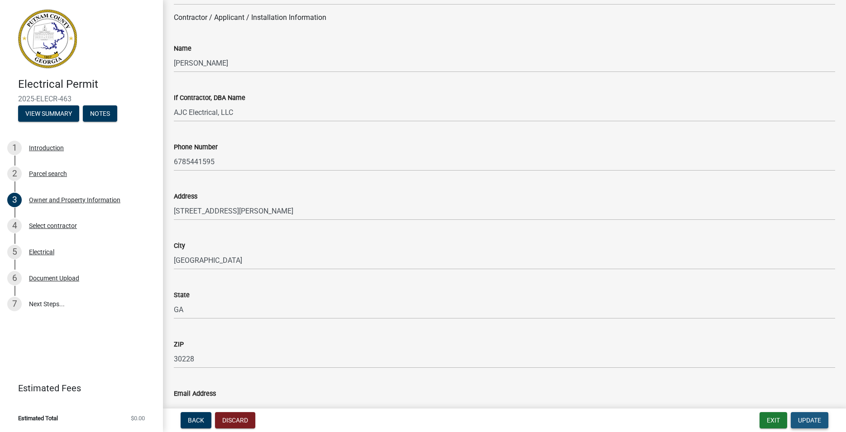
click at [815, 421] on span "Update" at bounding box center [809, 420] width 23 height 7
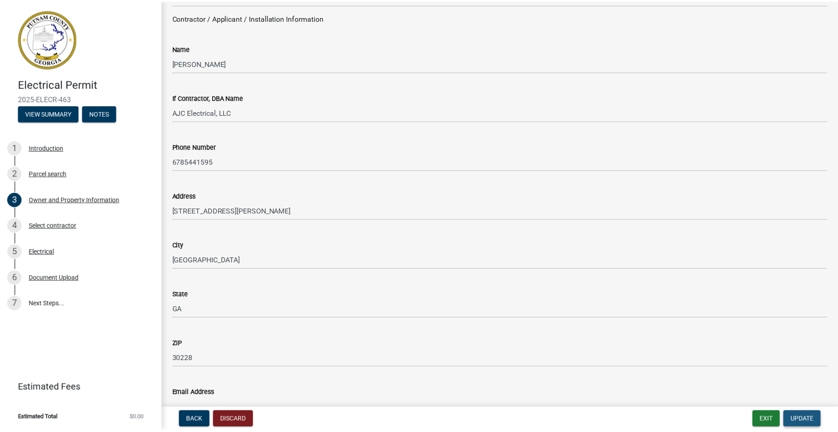
scroll to position [0, 0]
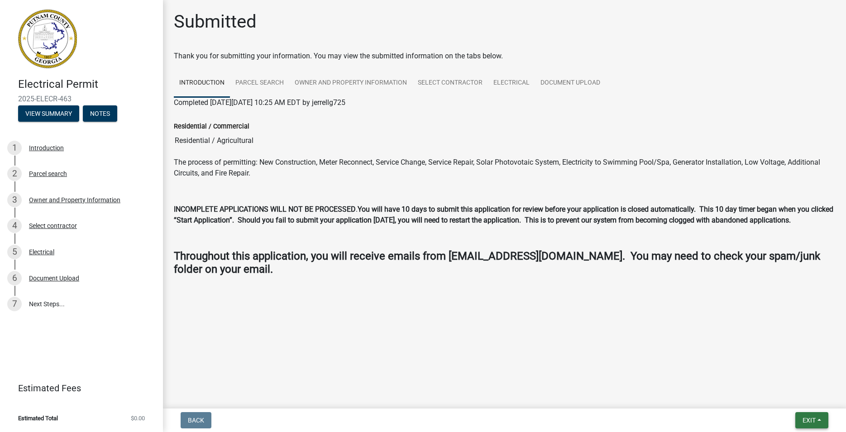
click at [810, 415] on button "Exit" at bounding box center [811, 420] width 33 height 16
click at [798, 400] on button "Save & Exit" at bounding box center [792, 397] width 72 height 22
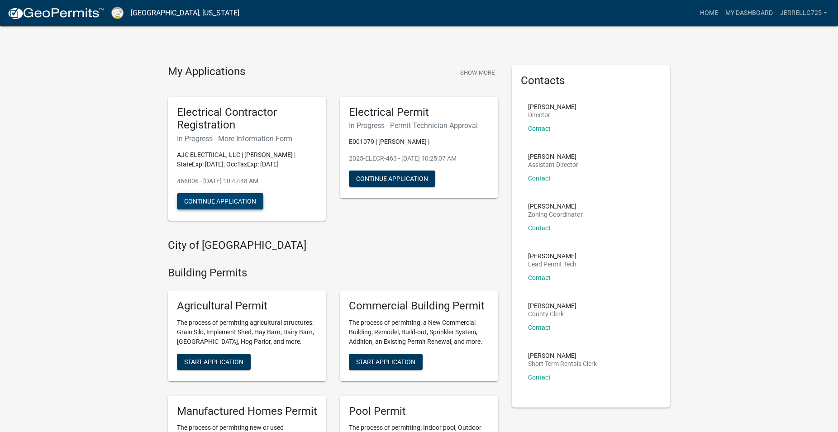
click at [241, 196] on button "Continue Application" at bounding box center [220, 201] width 86 height 16
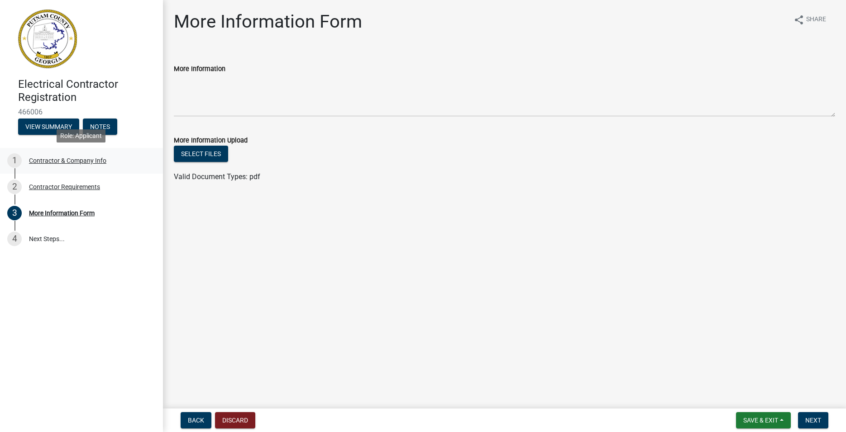
click at [73, 162] on div "Contractor & Company Info" at bounding box center [67, 160] width 77 height 6
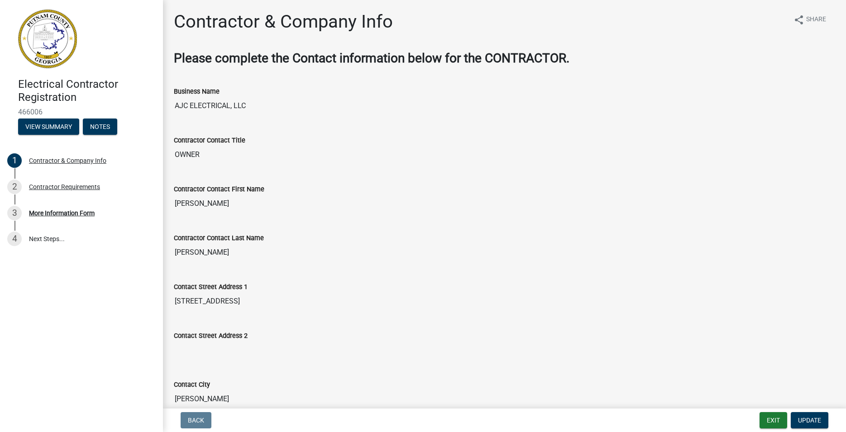
click at [193, 155] on input "OWNER" at bounding box center [504, 155] width 661 height 18
drag, startPoint x: 205, startPoint y: 153, endPoint x: 144, endPoint y: 152, distance: 60.7
click at [174, 152] on input "OWNER" at bounding box center [504, 155] width 661 height 18
click at [90, 160] on div "Contractor & Company Info" at bounding box center [67, 160] width 77 height 6
click at [819, 415] on button "Update" at bounding box center [810, 420] width 38 height 16
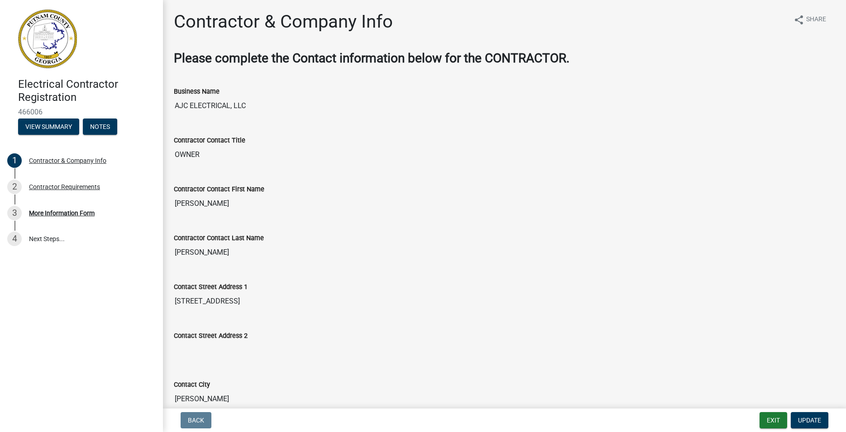
drag, startPoint x: 206, startPoint y: 154, endPoint x: 198, endPoint y: 152, distance: 8.6
click at [200, 152] on input "OWNER" at bounding box center [504, 155] width 661 height 18
drag, startPoint x: 202, startPoint y: 153, endPoint x: 119, endPoint y: 146, distance: 83.6
click at [174, 146] on input "OWNER" at bounding box center [504, 155] width 661 height 18
click at [68, 40] on img at bounding box center [47, 39] width 59 height 59
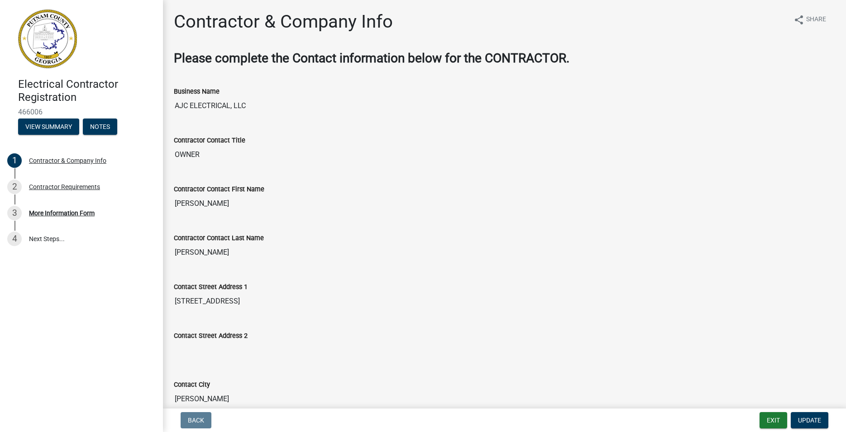
click at [66, 39] on img at bounding box center [47, 39] width 59 height 59
click at [773, 417] on button "Exit" at bounding box center [773, 420] width 28 height 16
